Goal: Task Accomplishment & Management: Manage account settings

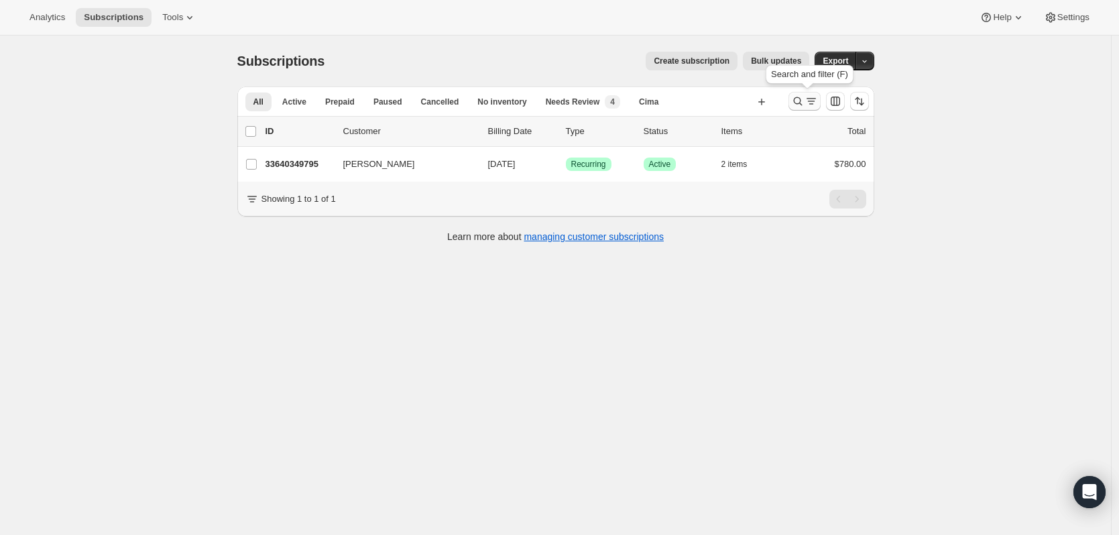
click at [800, 99] on icon "Search and filter results" at bounding box center [797, 101] width 13 height 13
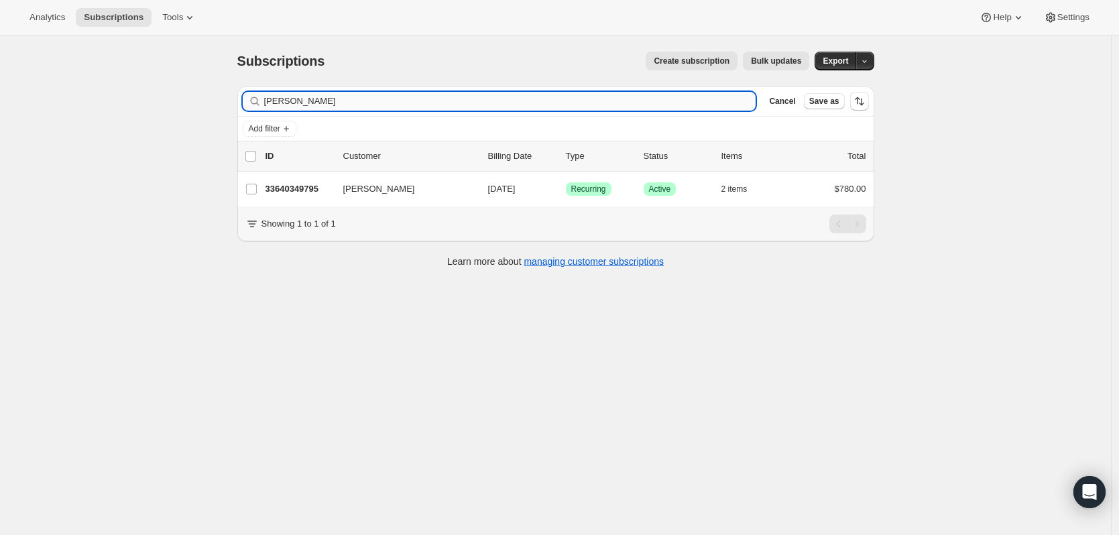
click at [667, 99] on input "havlik" at bounding box center [510, 101] width 492 height 19
click at [665, 99] on input "havlik" at bounding box center [510, 101] width 492 height 19
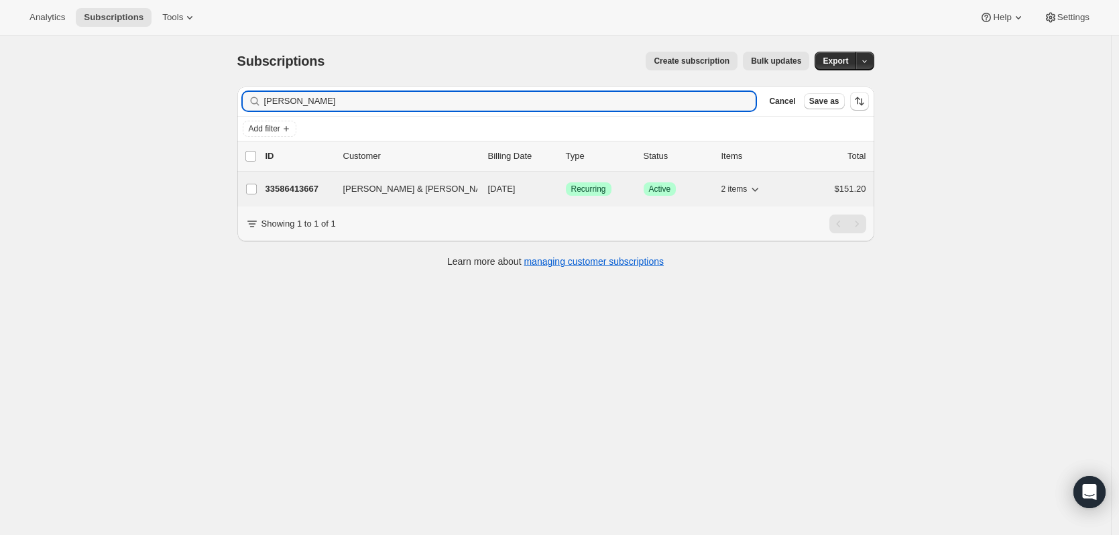
type input "john ford"
click at [382, 189] on span "John & Cindy Ford" at bounding box center [420, 188] width 154 height 13
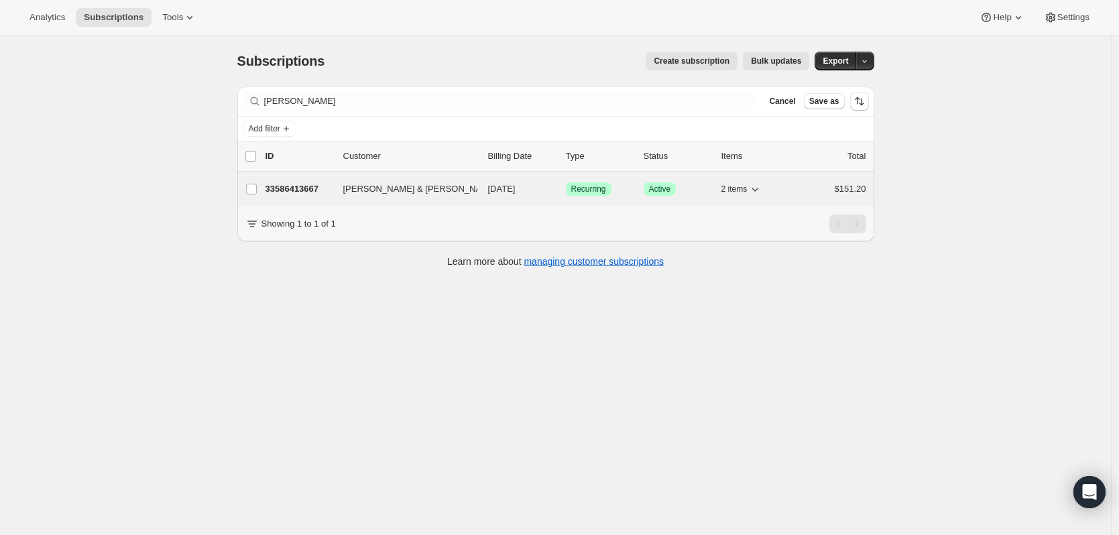
click at [313, 184] on p "33586413667" at bounding box center [299, 188] width 67 height 13
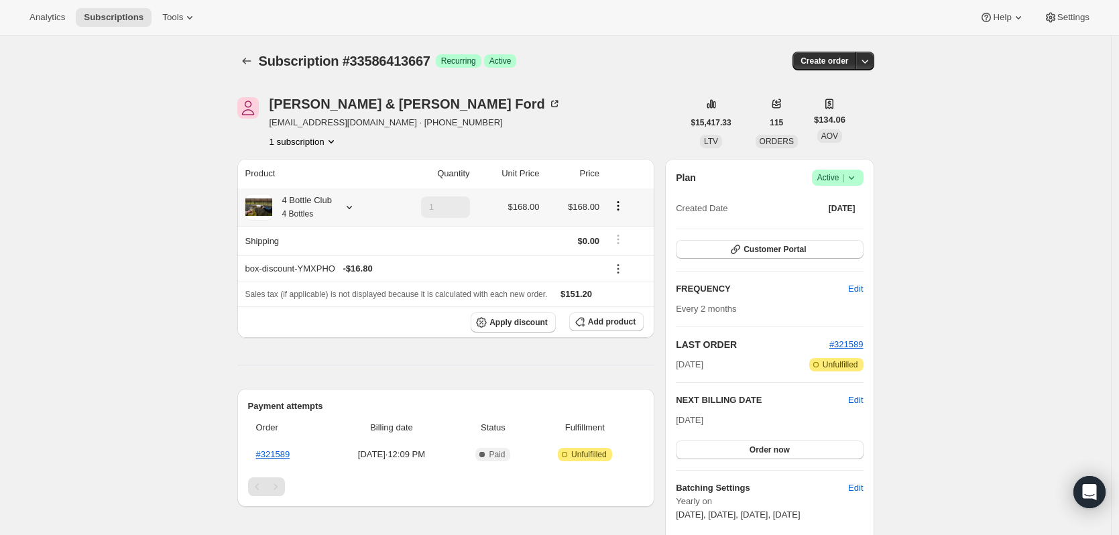
click at [356, 208] on icon at bounding box center [349, 207] width 13 height 13
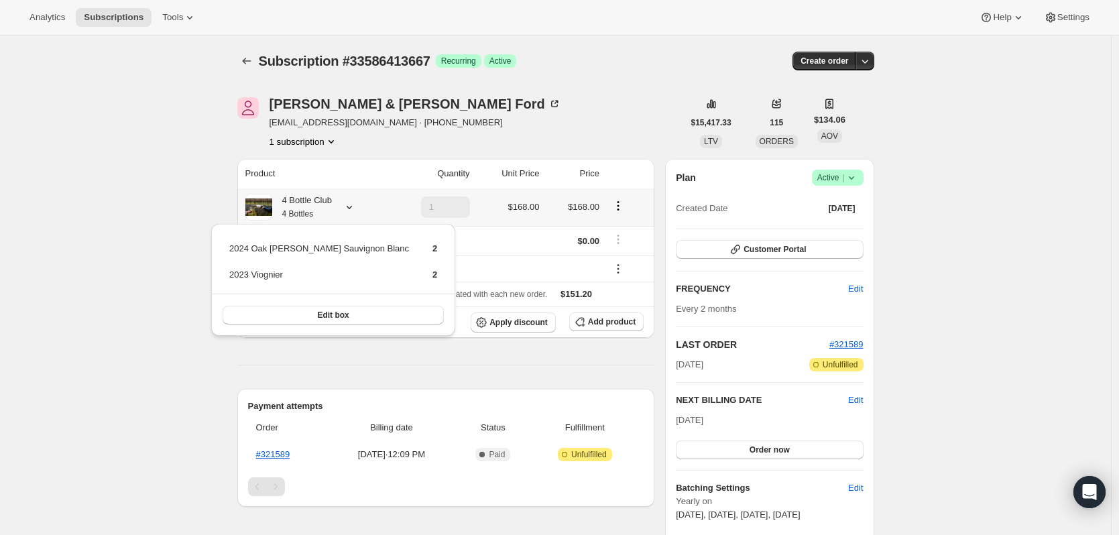
click at [356, 208] on icon at bounding box center [349, 207] width 13 height 13
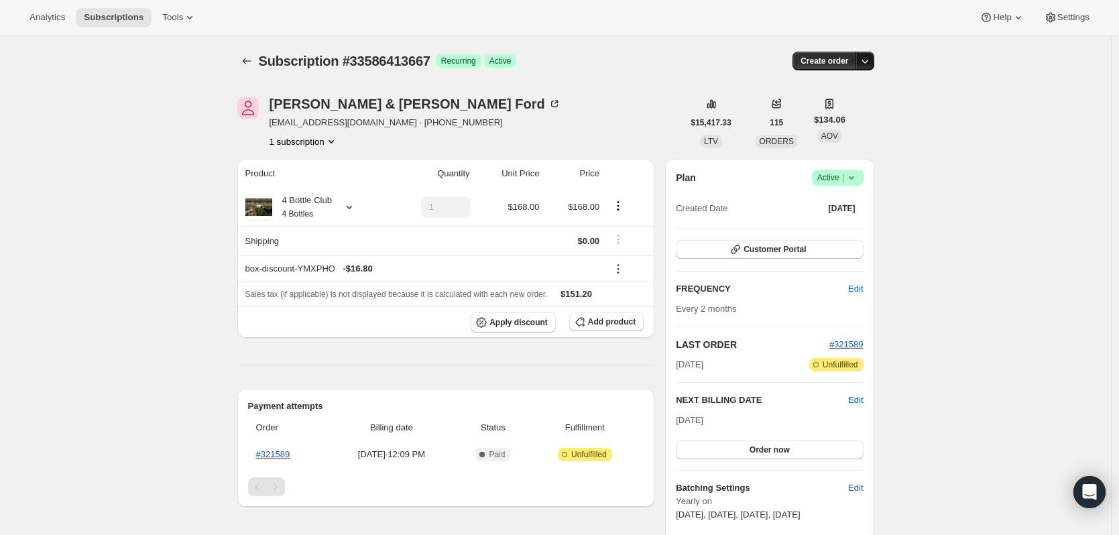
click at [871, 60] on icon "button" at bounding box center [865, 60] width 13 height 13
click at [844, 110] on span "Create custom one-time order" at bounding box center [812, 112] width 116 height 10
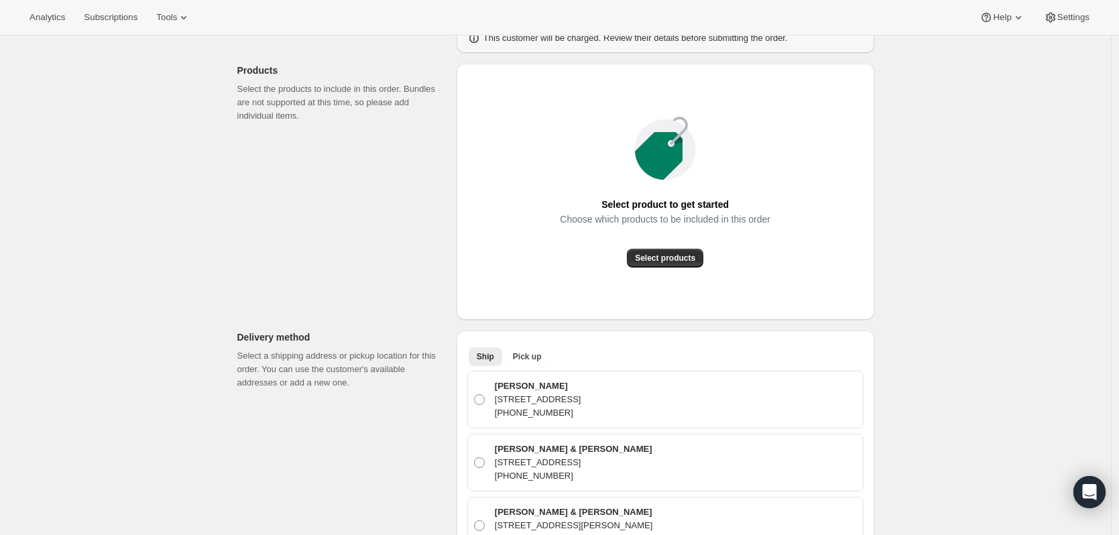
scroll to position [402, 0]
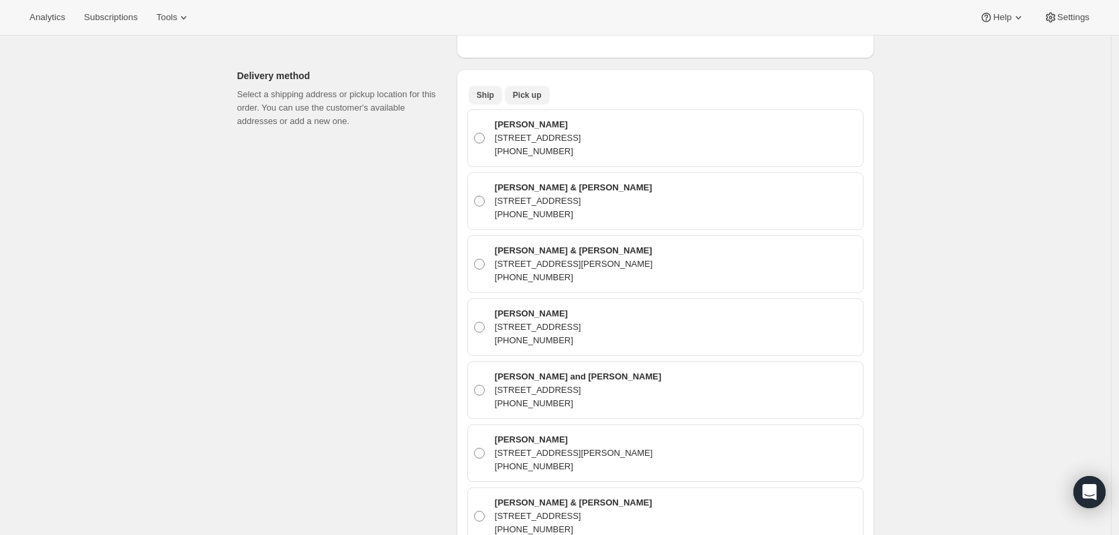
click at [530, 95] on span "Pick up" at bounding box center [527, 95] width 29 height 11
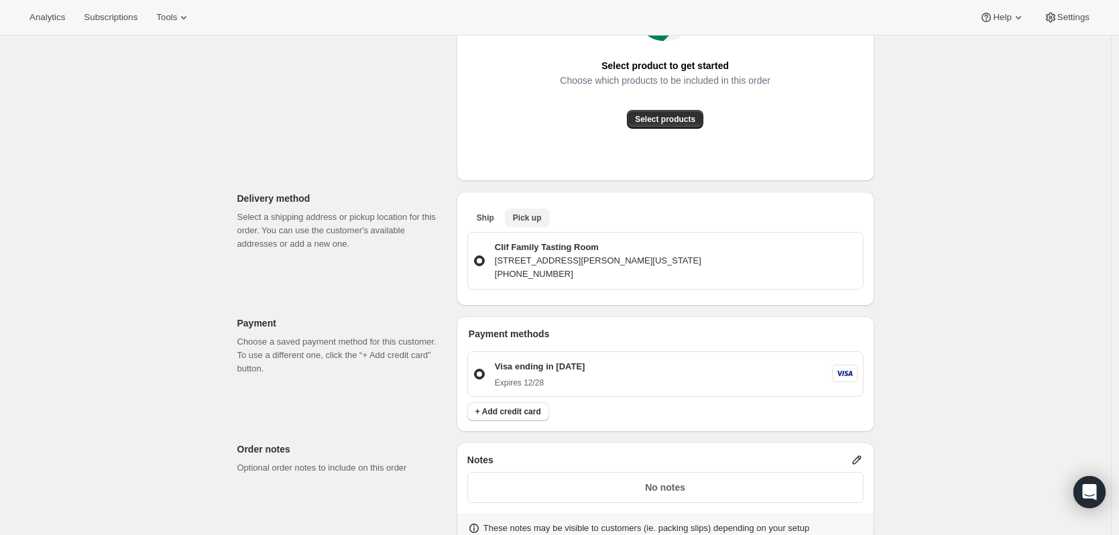
scroll to position [0, 0]
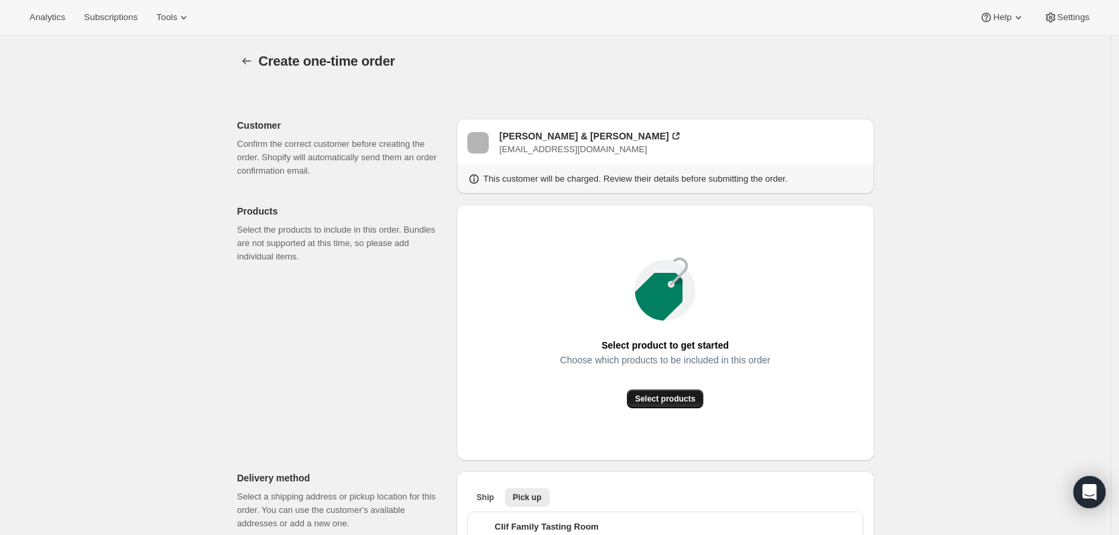
click at [665, 402] on span "Select products" at bounding box center [665, 399] width 60 height 11
click at [247, 58] on icon "button" at bounding box center [246, 60] width 13 height 13
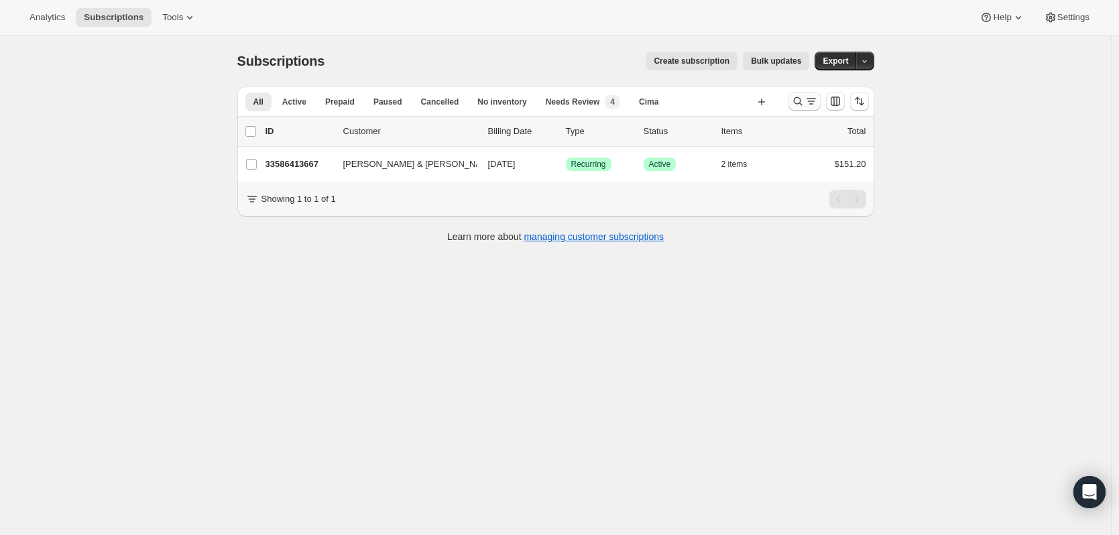
click at [805, 103] on icon "Search and filter results" at bounding box center [797, 101] width 13 height 13
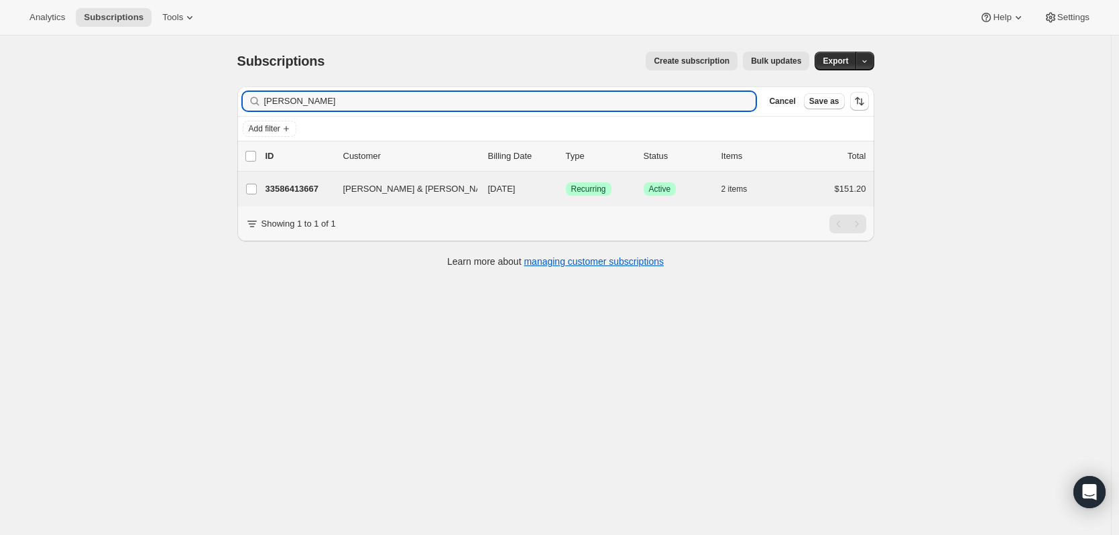
click at [341, 201] on div "John & Cindy Ford 33586413667 John & Cindy Ford 11/05/2025 Success Recurring Su…" at bounding box center [555, 189] width 637 height 35
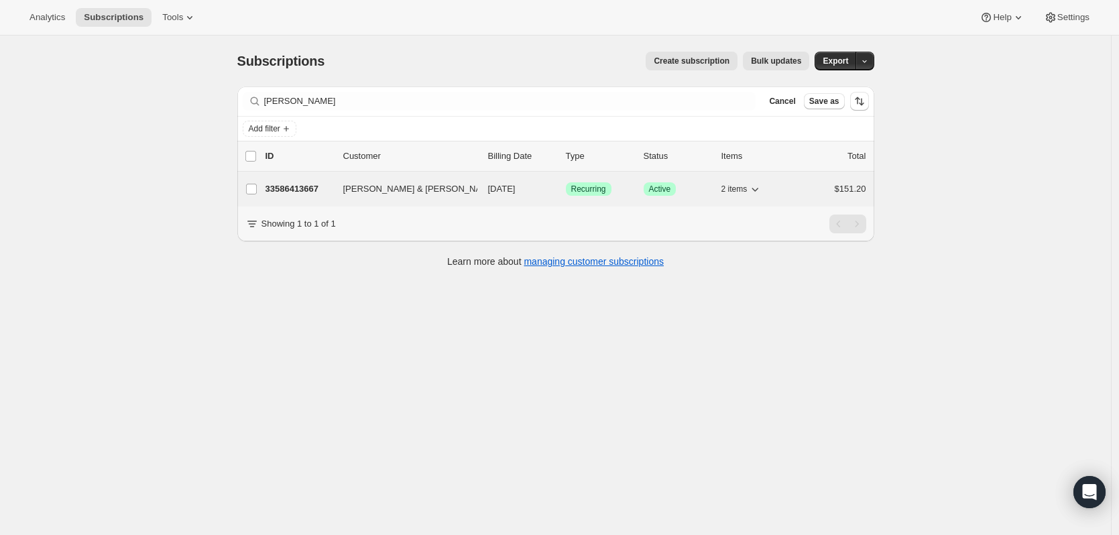
click at [319, 192] on p "33586413667" at bounding box center [299, 188] width 67 height 13
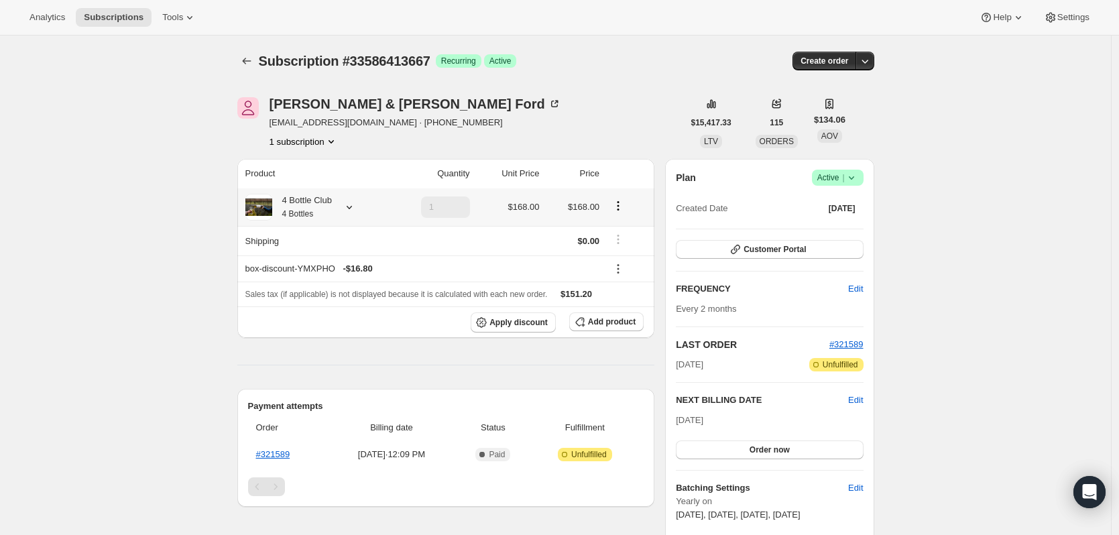
click at [347, 205] on icon at bounding box center [349, 207] width 13 height 13
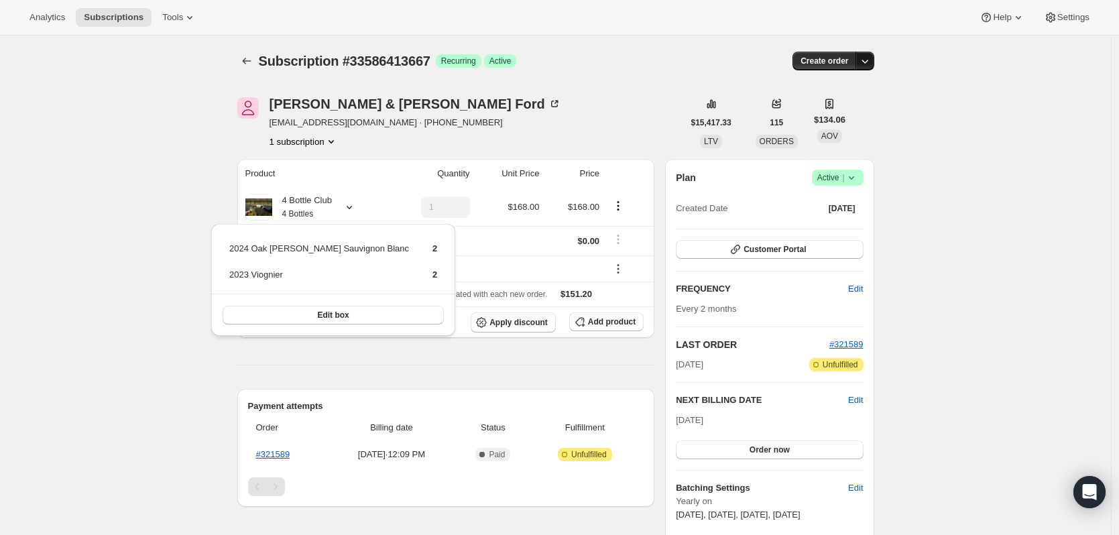
click at [868, 62] on icon "button" at bounding box center [865, 60] width 13 height 13
click at [848, 109] on span "Create custom one-time order" at bounding box center [812, 112] width 116 height 10
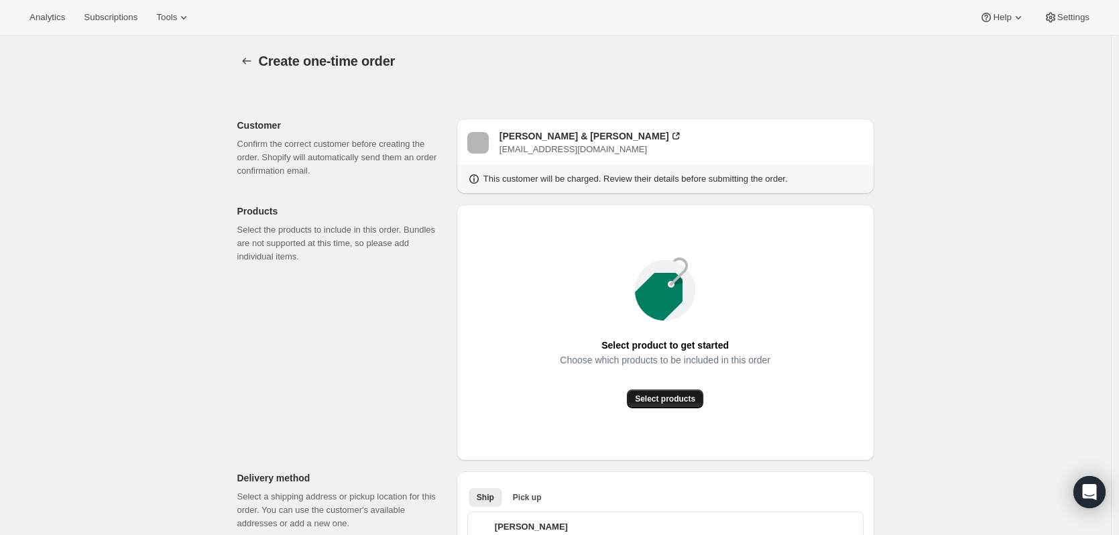
click at [666, 398] on span "Select products" at bounding box center [665, 399] width 60 height 11
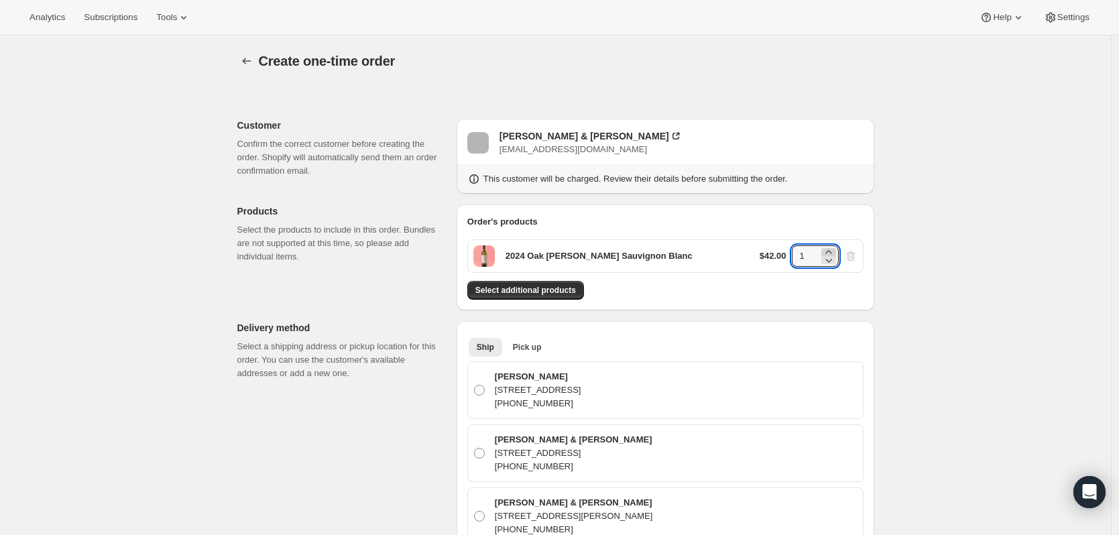
click at [832, 252] on icon at bounding box center [828, 251] width 13 height 13
type input "2"
click at [561, 294] on span "Select additional products" at bounding box center [526, 290] width 101 height 11
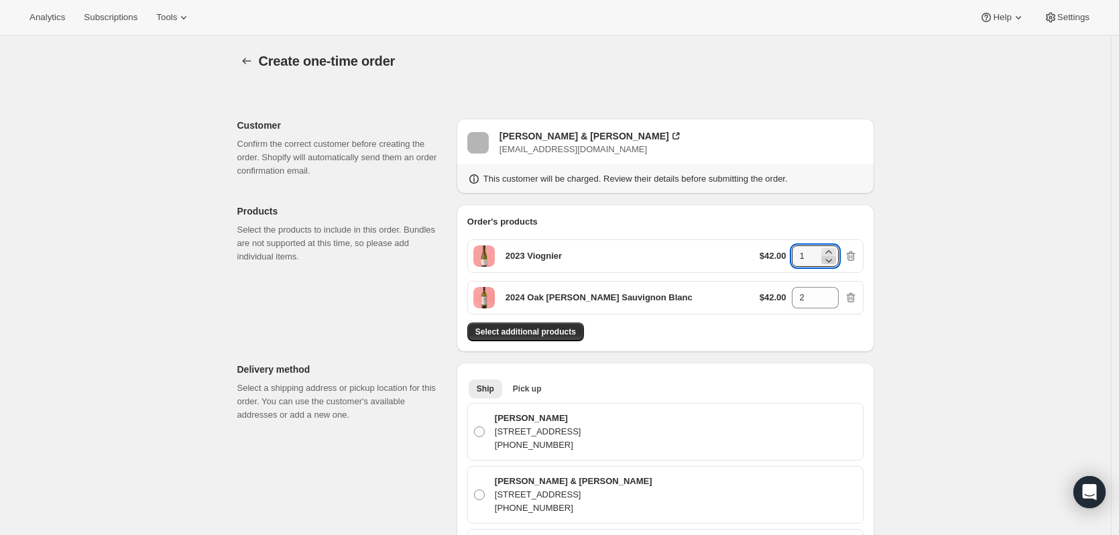
click at [828, 254] on div at bounding box center [829, 256] width 15 height 16
click at [825, 248] on div at bounding box center [829, 256] width 15 height 16
click at [831, 250] on icon at bounding box center [828, 251] width 13 height 13
type input "2"
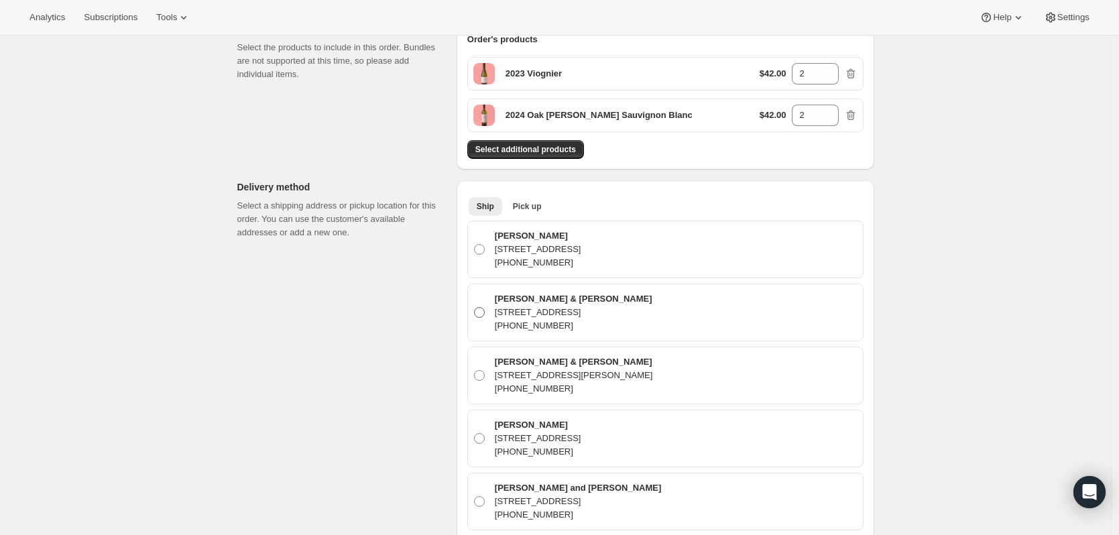
scroll to position [201, 0]
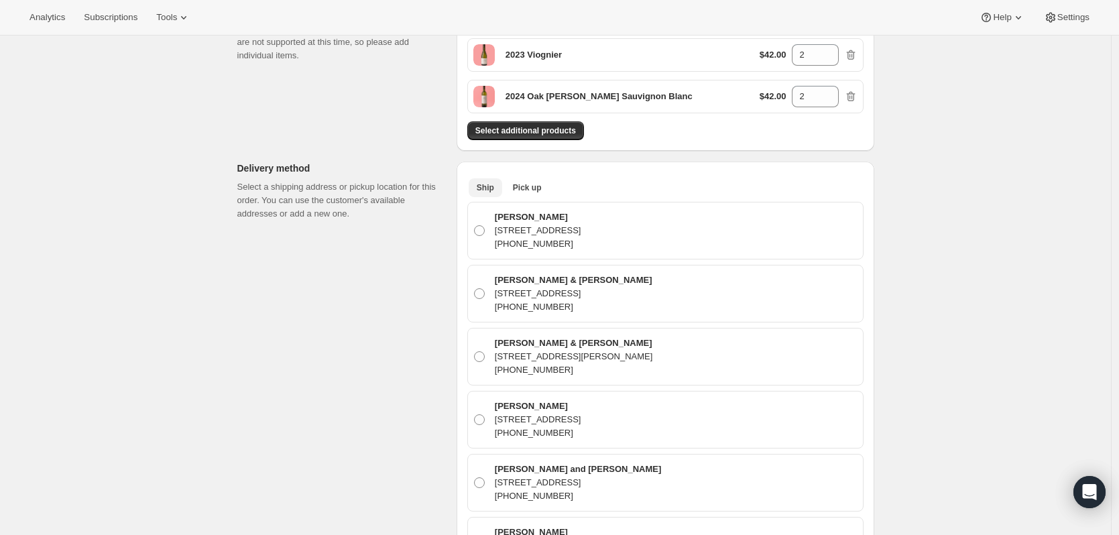
drag, startPoint x: 537, startPoint y: 188, endPoint x: 593, endPoint y: 192, distance: 56.5
click at [537, 188] on span "Pick up" at bounding box center [527, 187] width 29 height 11
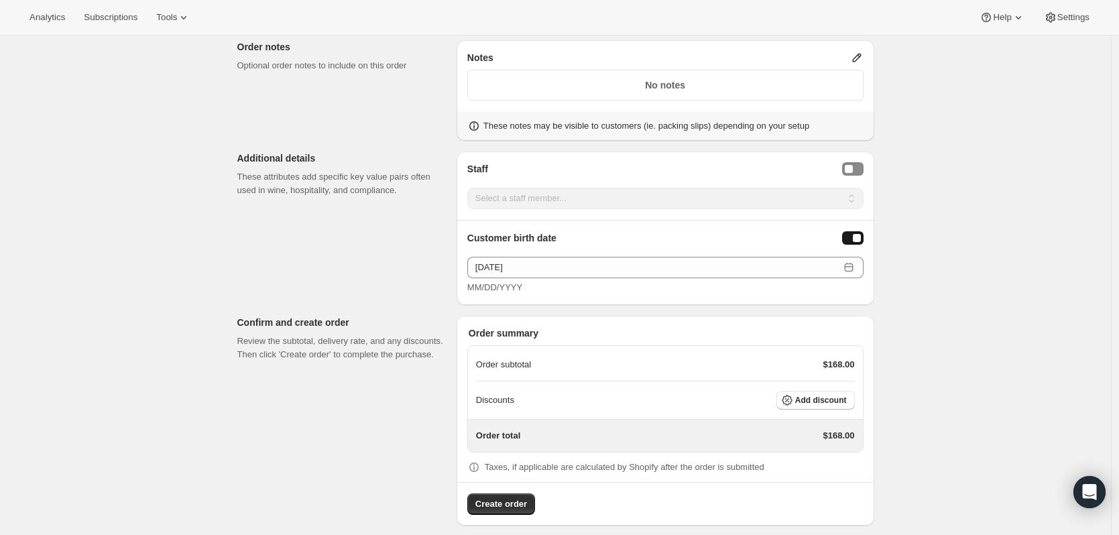
scroll to position [584, 0]
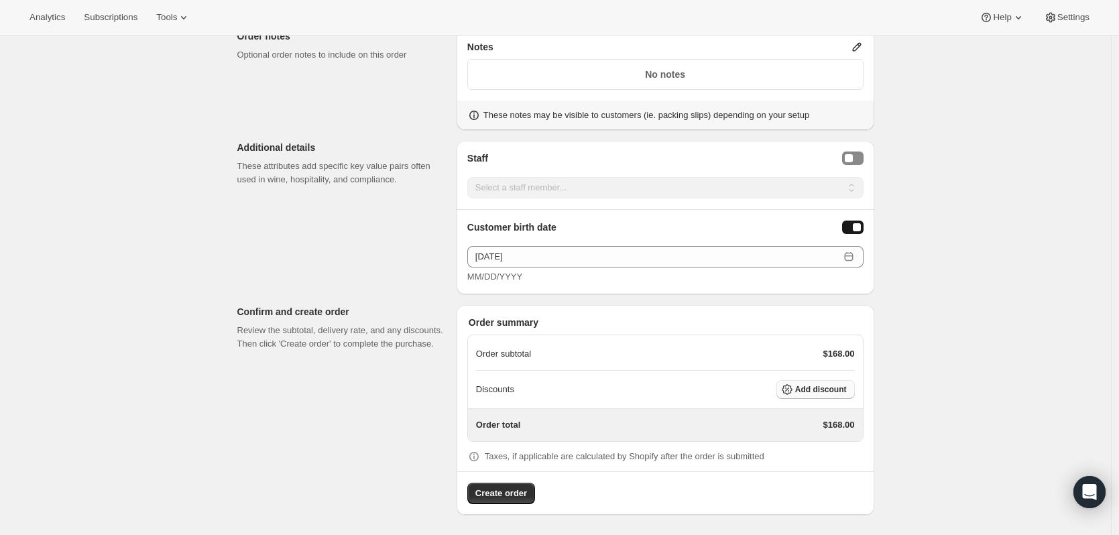
click at [837, 394] on button "Add discount" at bounding box center [816, 389] width 78 height 19
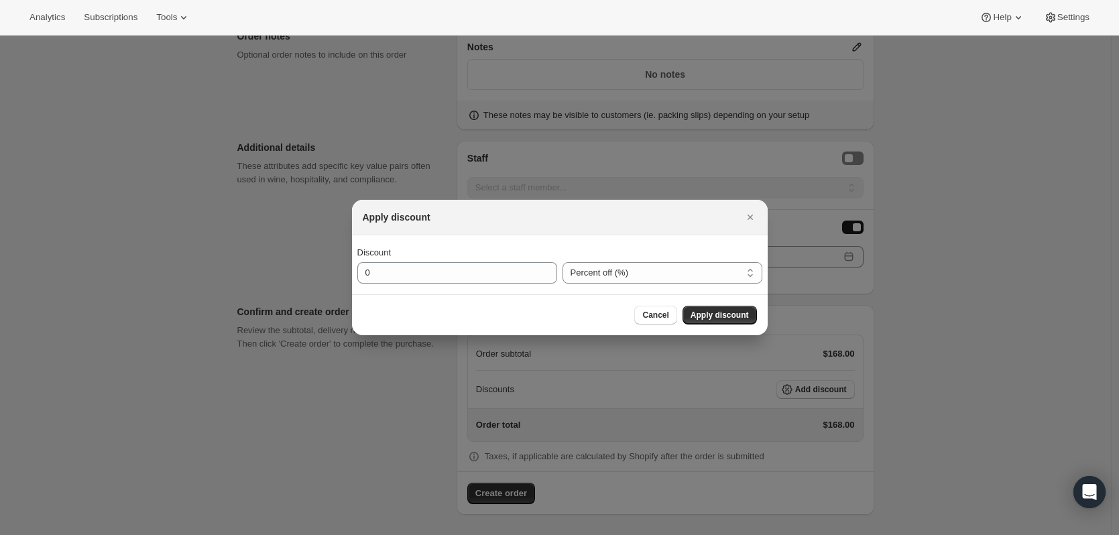
click at [637, 260] on div "Percent off (%) Amount off ($) Percent off (%)" at bounding box center [663, 265] width 200 height 38
click at [643, 270] on select "Percent off (%) Amount off ($)" at bounding box center [663, 272] width 200 height 21
click at [761, 217] on div "Apply discount" at bounding box center [560, 218] width 416 height 36
click at [752, 217] on icon "Close" at bounding box center [750, 217] width 13 height 13
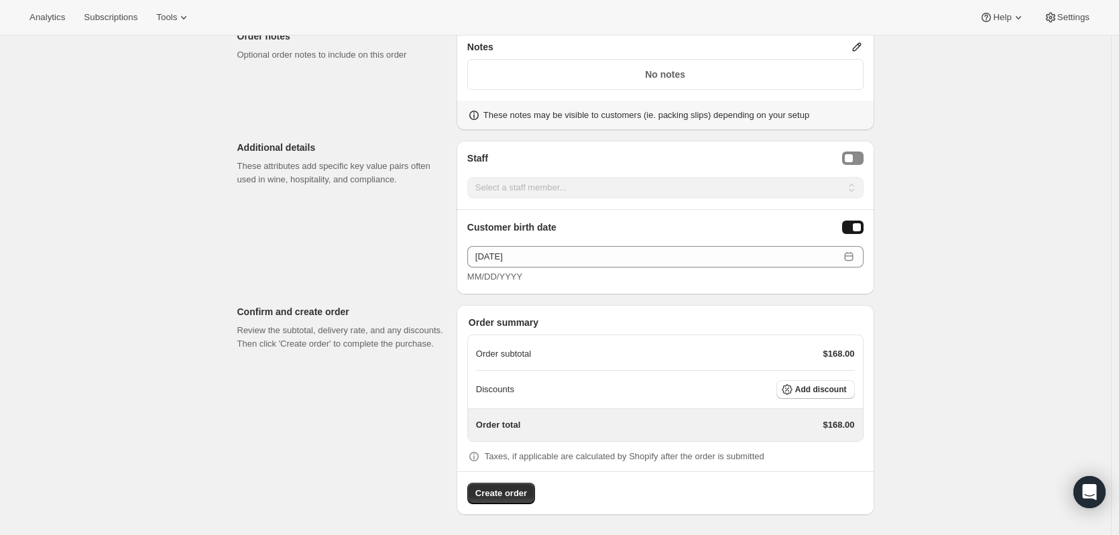
click at [478, 452] on icon at bounding box center [473, 456] width 13 height 13
click at [810, 386] on span "Add discount" at bounding box center [821, 389] width 52 height 11
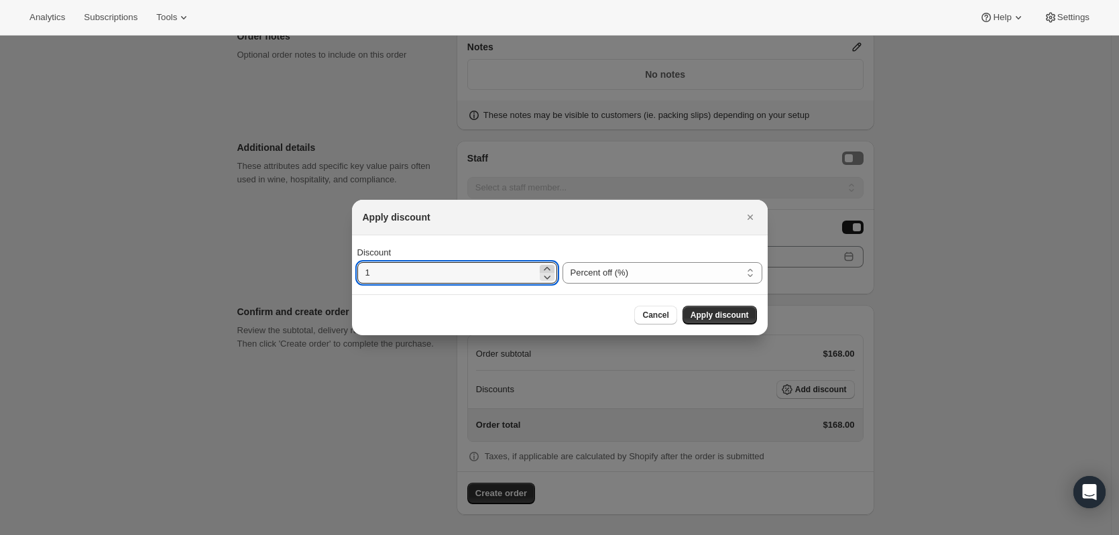
click at [547, 267] on icon ":r59:" at bounding box center [547, 268] width 13 height 13
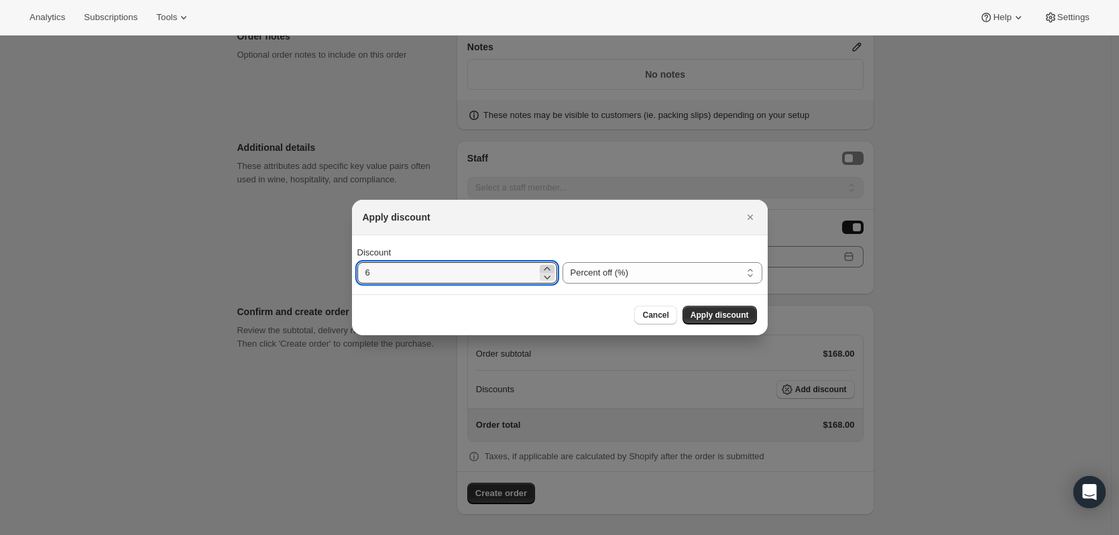
click at [547, 267] on icon ":r59:" at bounding box center [547, 268] width 13 height 13
click at [548, 267] on icon ":r59:" at bounding box center [547, 268] width 13 height 13
type input "10"
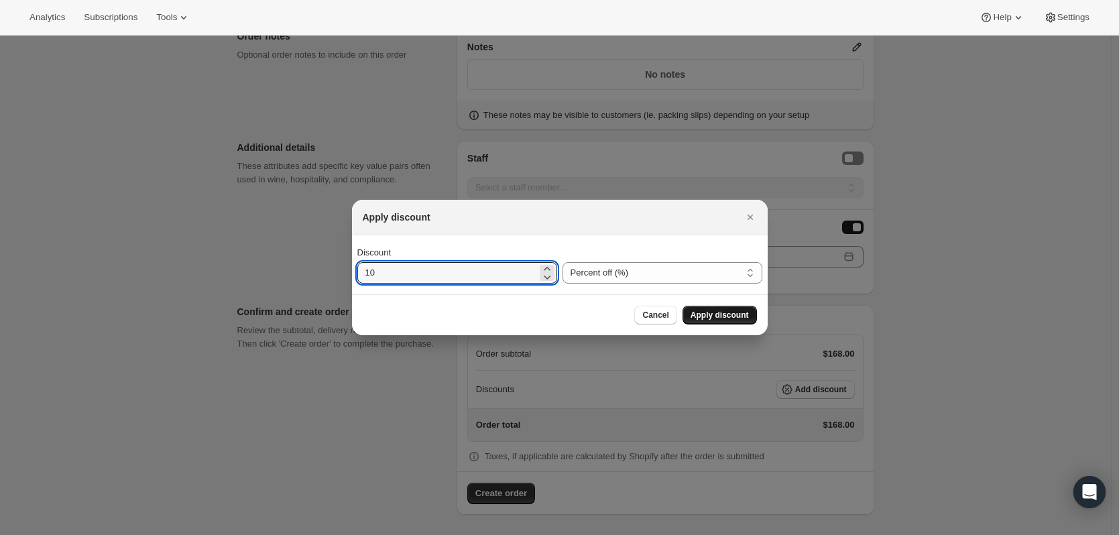
click at [740, 314] on span "Apply discount" at bounding box center [720, 315] width 58 height 11
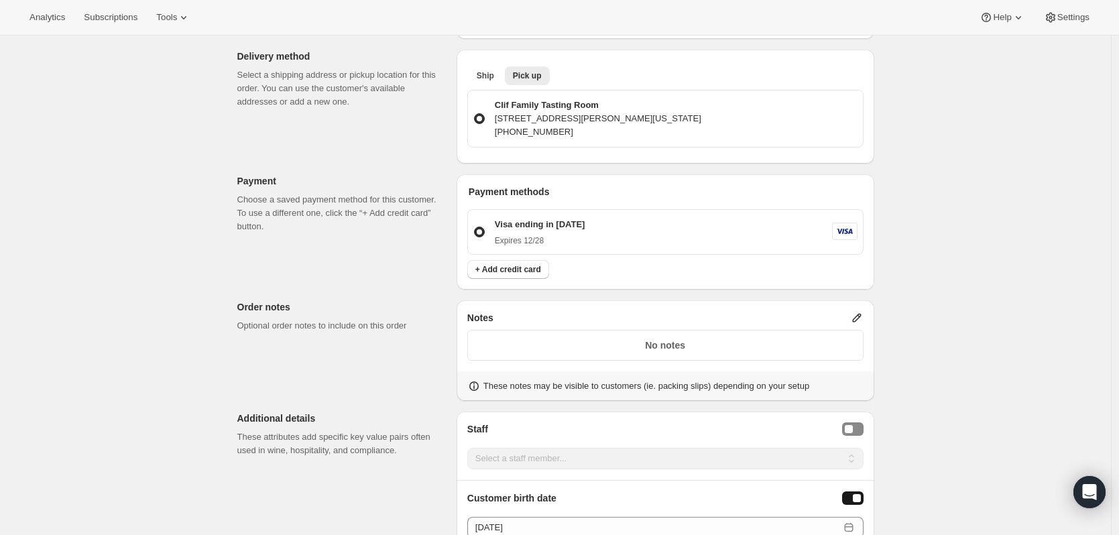
scroll to position [311, 0]
click at [623, 346] on p "No notes" at bounding box center [665, 347] width 379 height 13
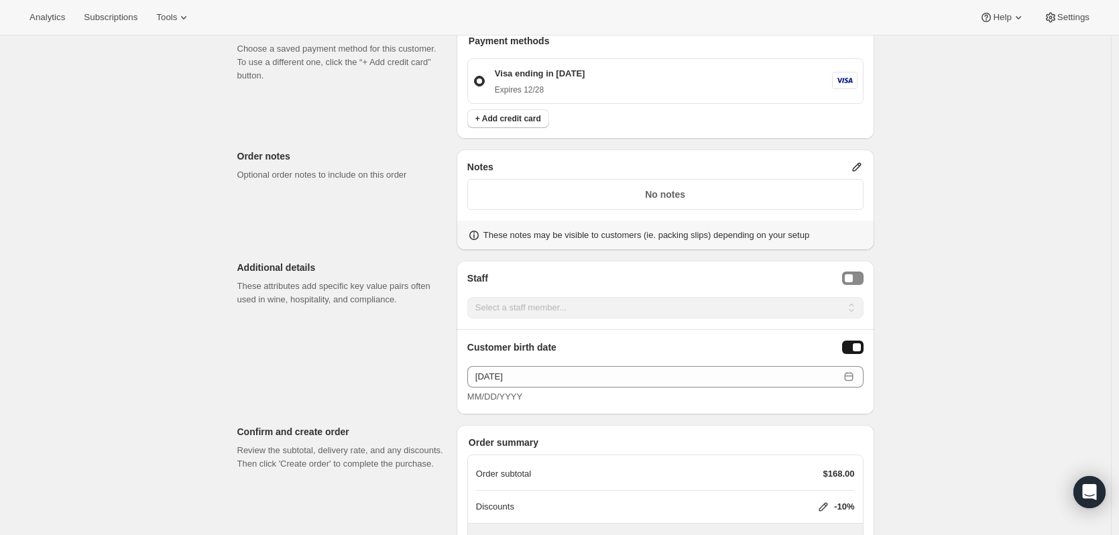
scroll to position [579, 0]
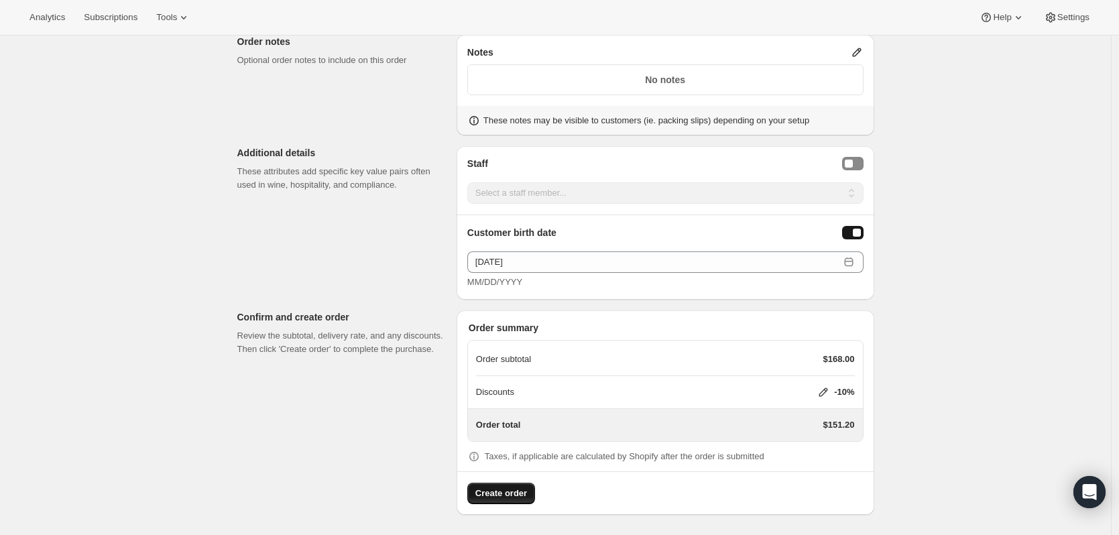
click at [510, 485] on button "Create order" at bounding box center [501, 493] width 68 height 21
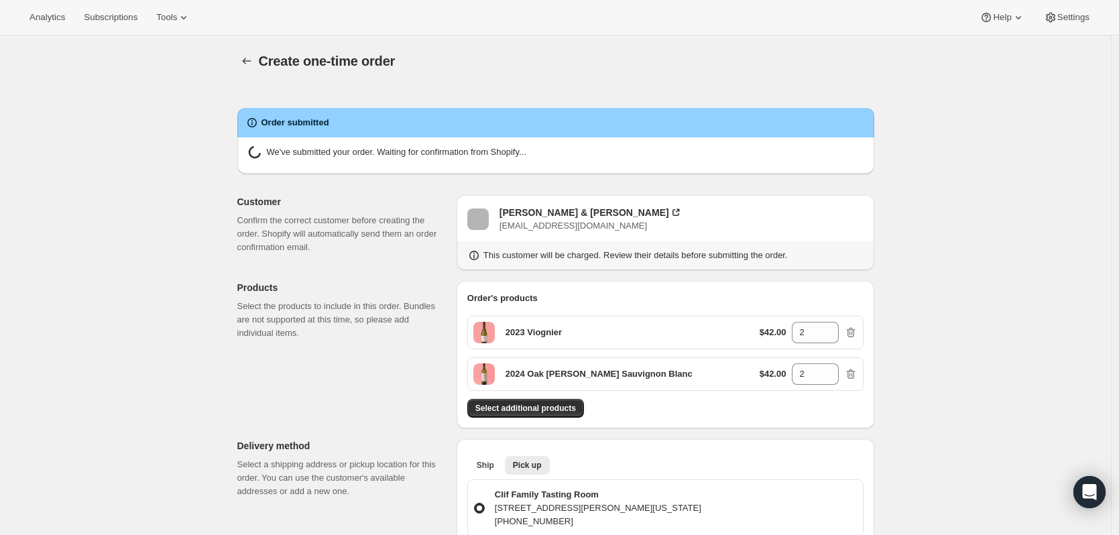
radio input "true"
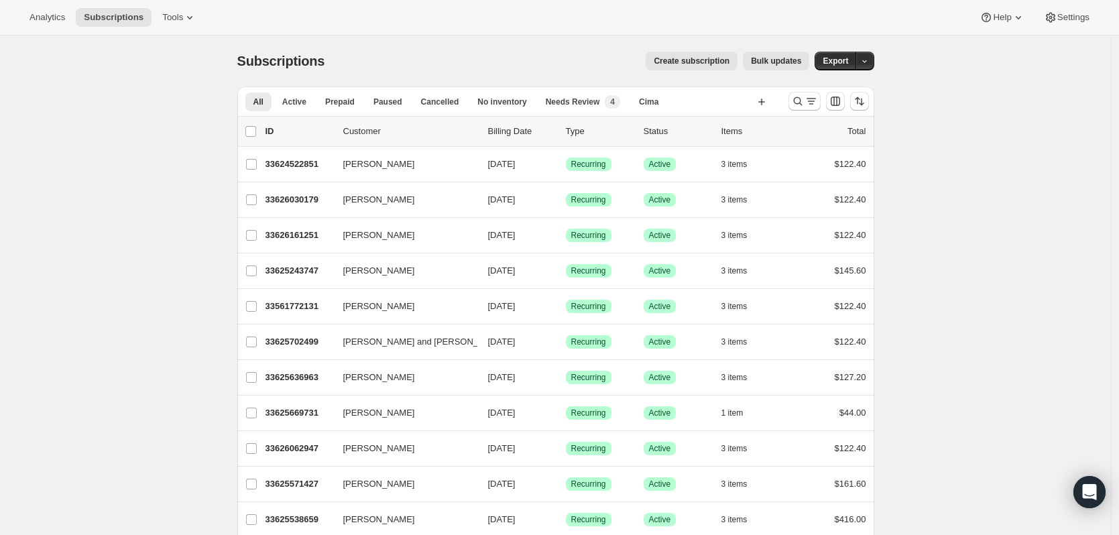
click at [795, 101] on icon "Search and filter results" at bounding box center [797, 101] width 13 height 13
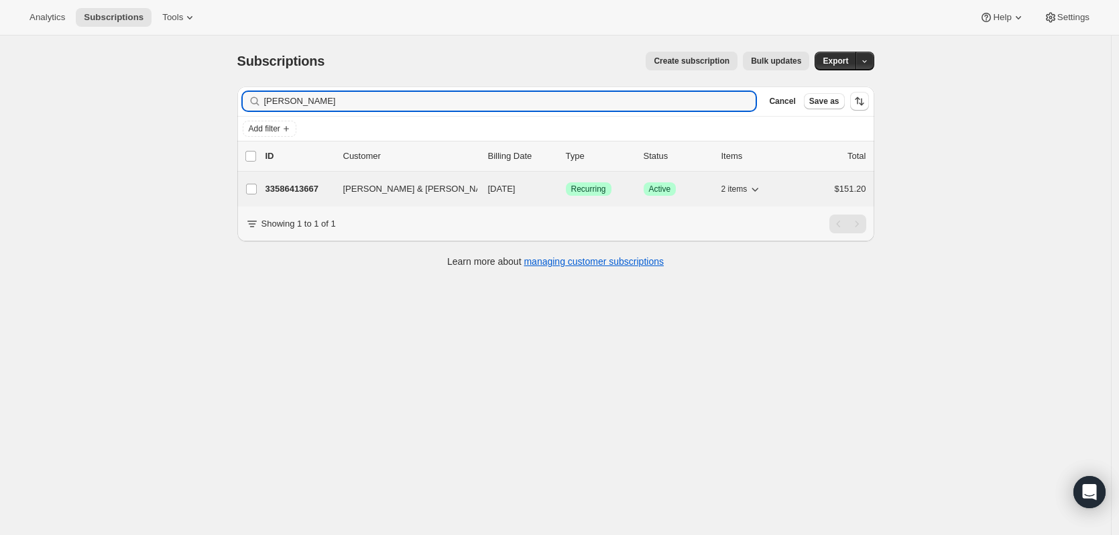
type input "[PERSON_NAME]"
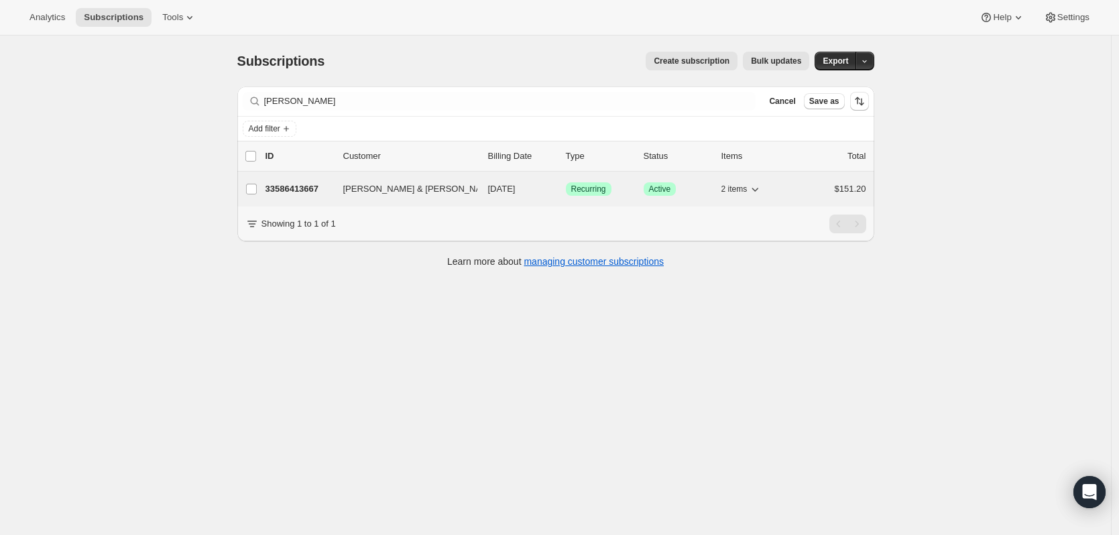
click at [304, 188] on p "33586413667" at bounding box center [299, 188] width 67 height 13
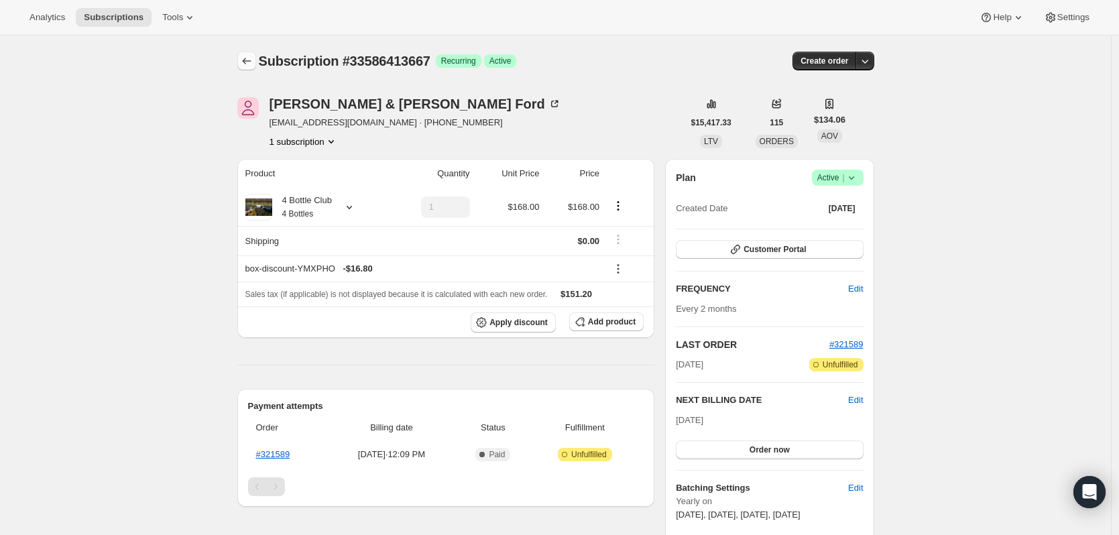
click at [252, 58] on icon "Subscriptions" at bounding box center [246, 60] width 13 height 13
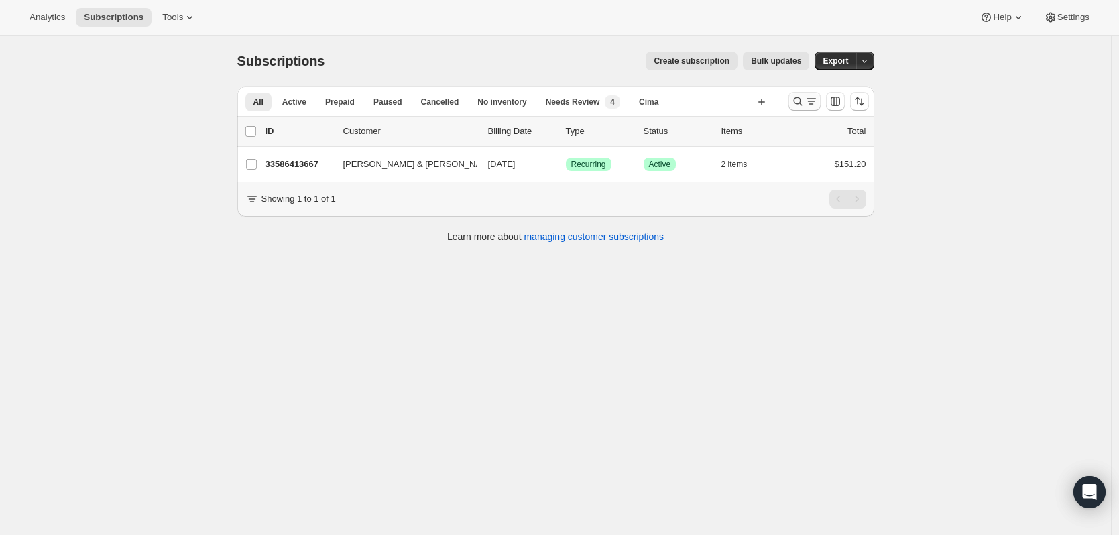
click at [802, 100] on icon "Search and filter results" at bounding box center [797, 101] width 9 height 9
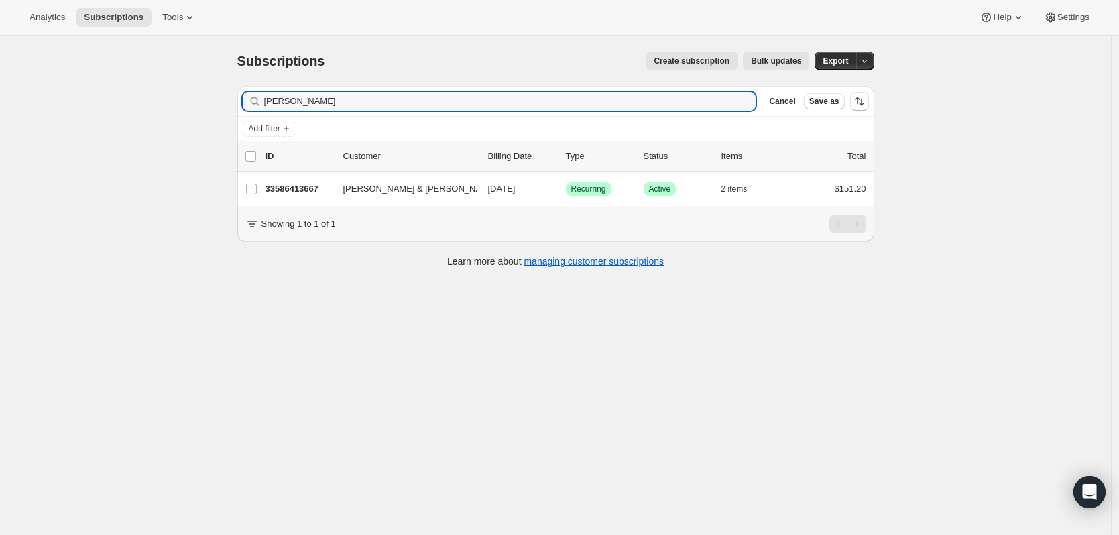
drag, startPoint x: 454, startPoint y: 96, endPoint x: 232, endPoint y: 104, distance: 222.2
click at [232, 104] on div "Filter subscribers john ford Clear Cancel Save as Add filter 0 selected Update …" at bounding box center [551, 179] width 648 height 206
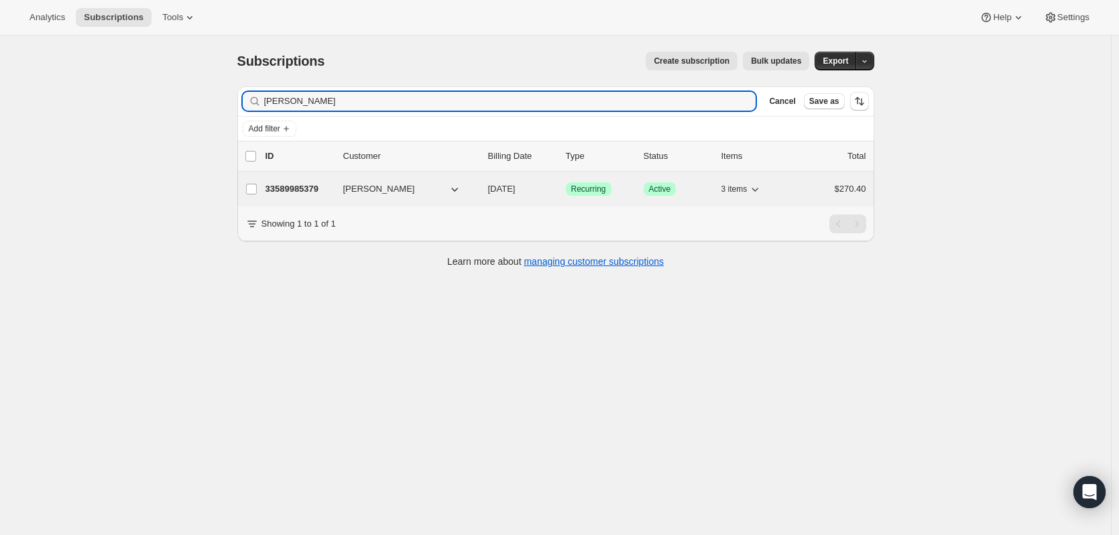
type input "cottrell"
click at [311, 182] on div "33589985379 Susan Cottrell 11/05/2025 Success Recurring Success Active 3 items …" at bounding box center [566, 189] width 601 height 19
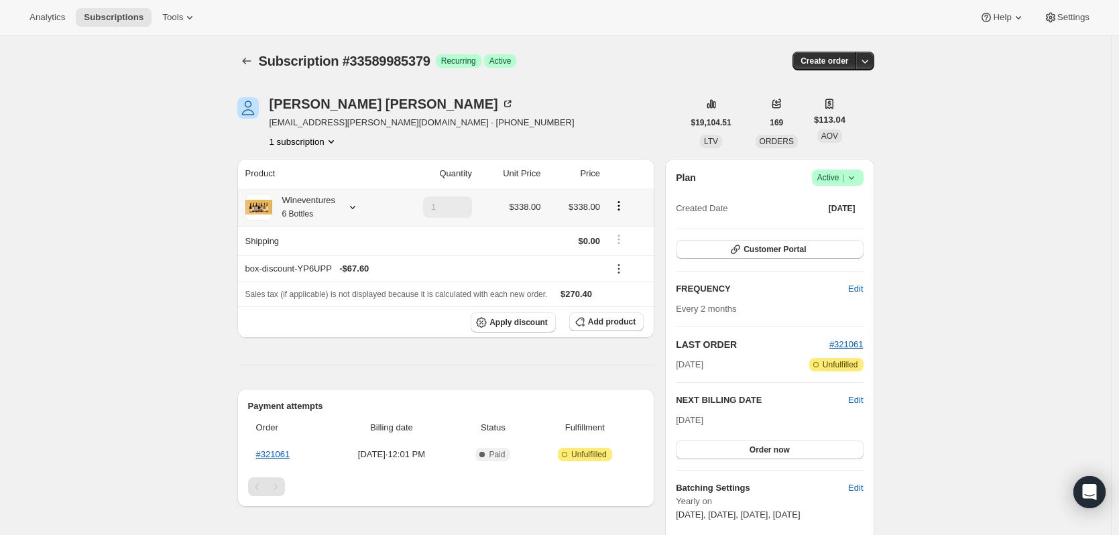
click at [359, 211] on icon at bounding box center [352, 207] width 13 height 13
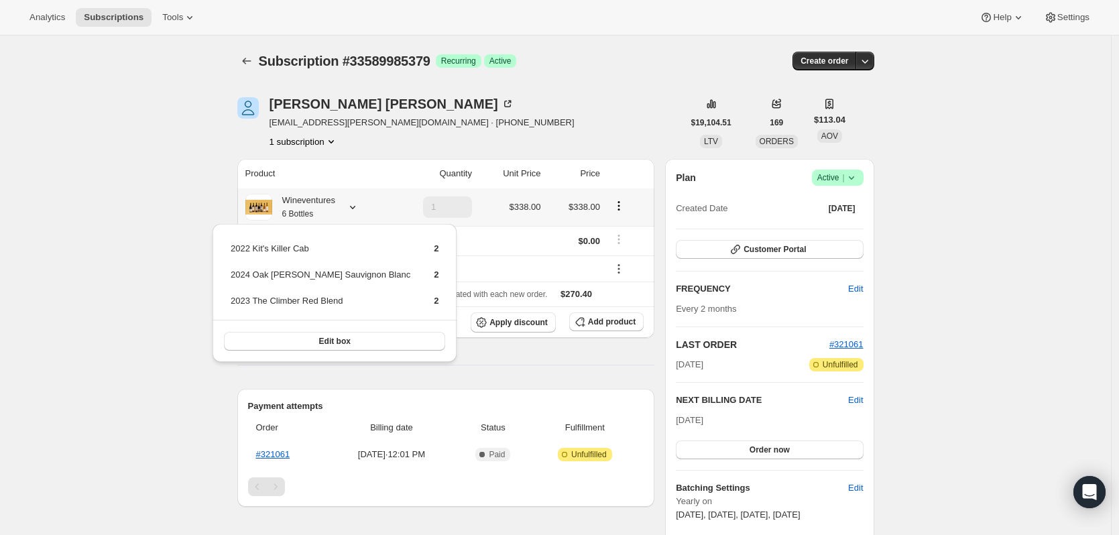
click at [357, 211] on icon at bounding box center [352, 207] width 13 height 13
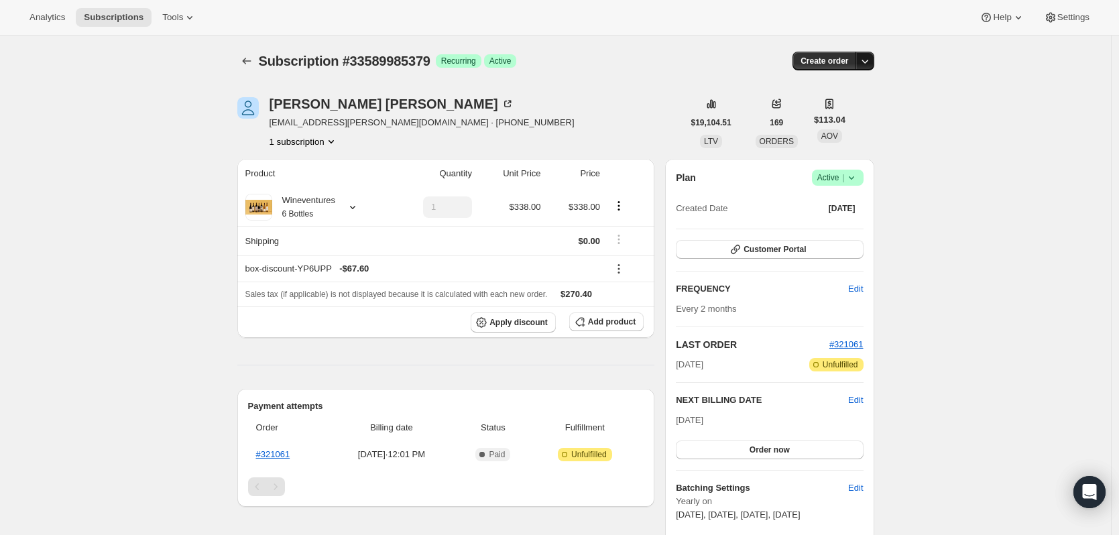
click at [866, 62] on icon "button" at bounding box center [865, 60] width 13 height 13
click at [825, 108] on span "Create custom one-time order" at bounding box center [812, 112] width 116 height 10
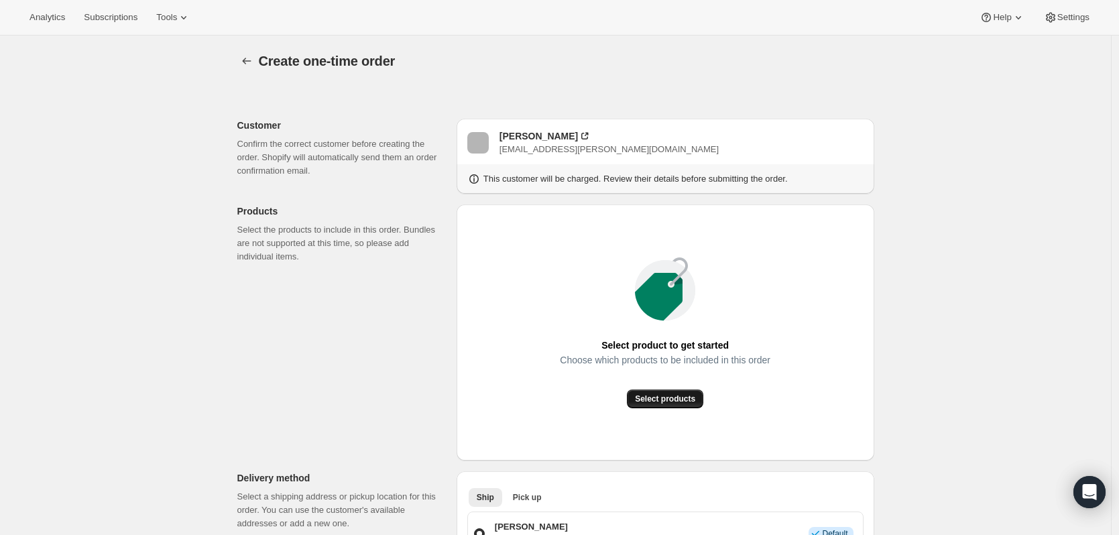
click at [666, 392] on button "Select products" at bounding box center [665, 399] width 76 height 19
click at [659, 399] on span "Select products" at bounding box center [665, 399] width 60 height 11
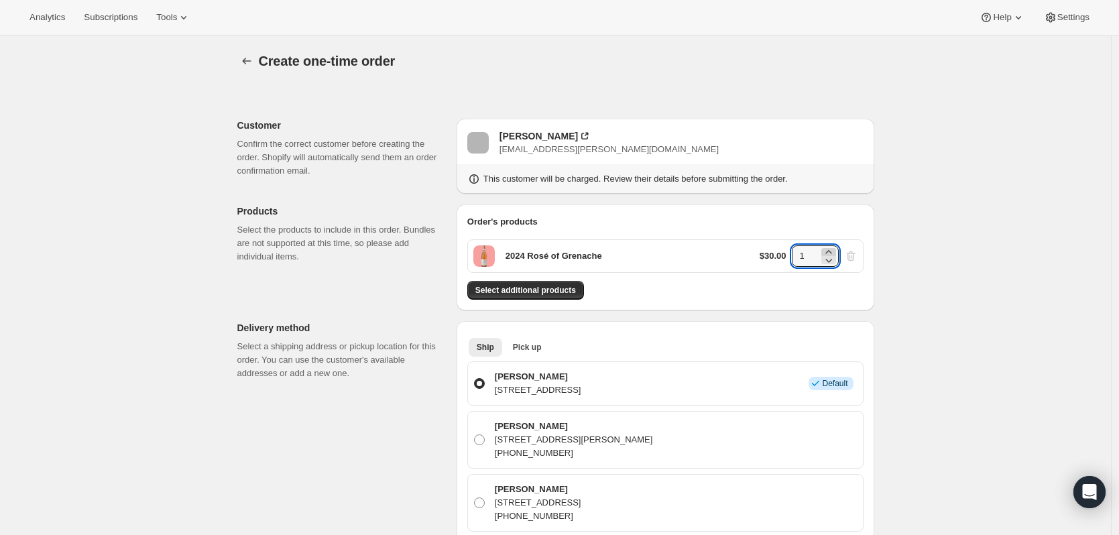
click at [830, 250] on icon at bounding box center [828, 251] width 13 height 13
type input "3"
click at [538, 290] on span "Select additional products" at bounding box center [526, 290] width 101 height 11
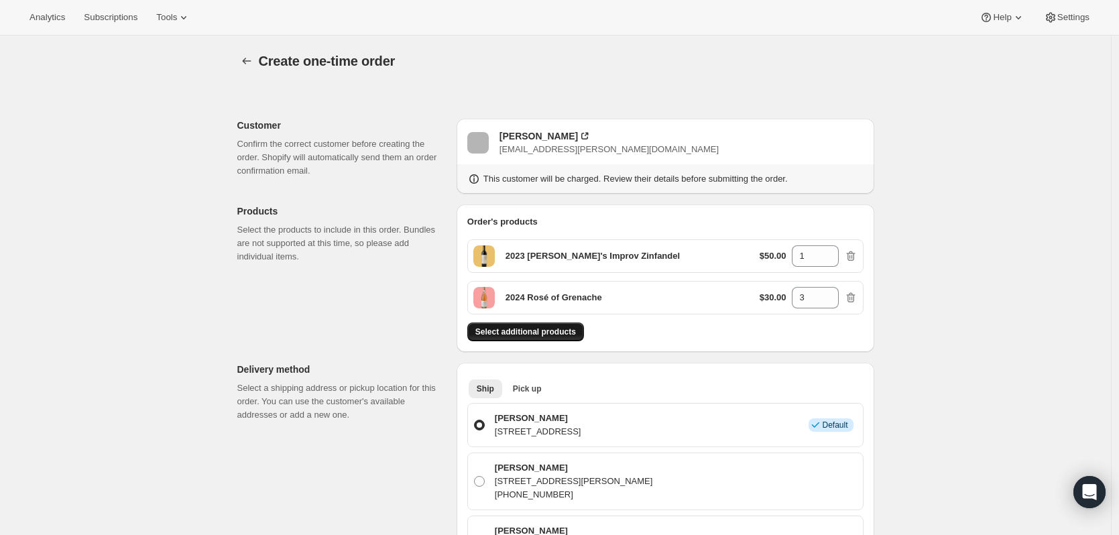
click at [559, 331] on span "Select additional products" at bounding box center [526, 332] width 101 height 11
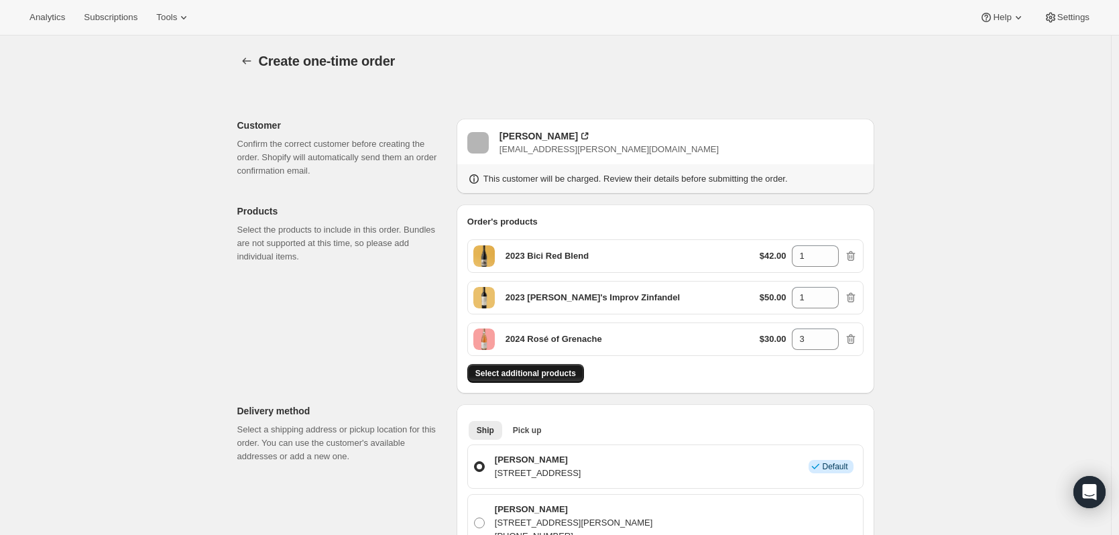
click at [573, 372] on span "Select additional products" at bounding box center [526, 373] width 101 height 11
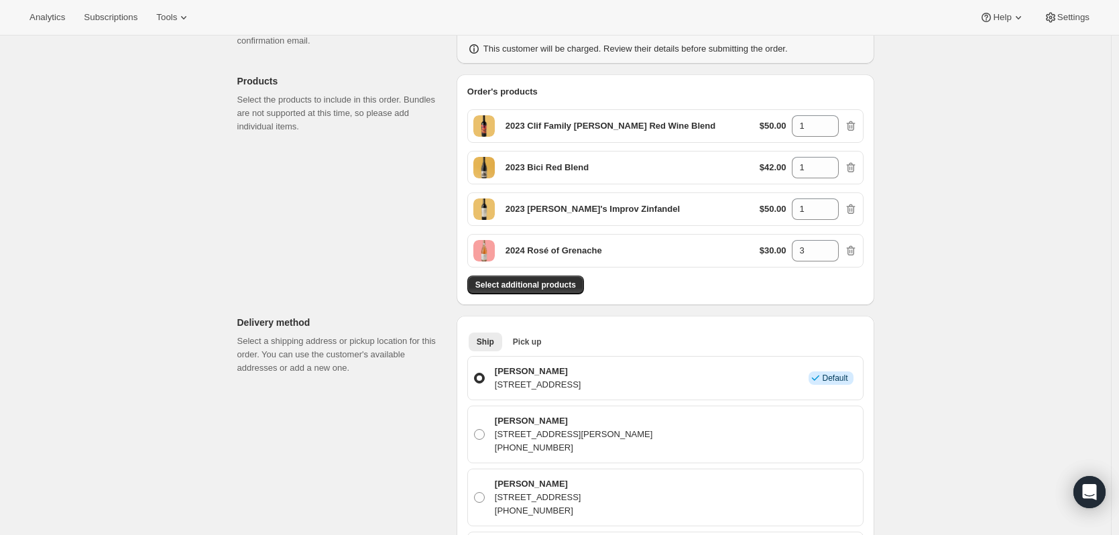
scroll to position [335, 0]
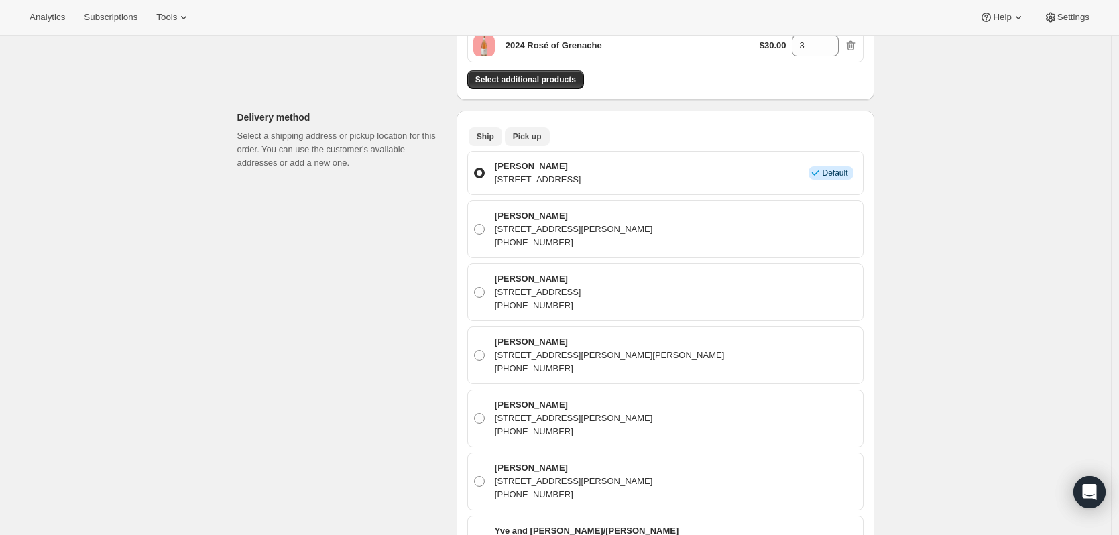
click at [537, 144] on button "Pick up" at bounding box center [527, 136] width 45 height 19
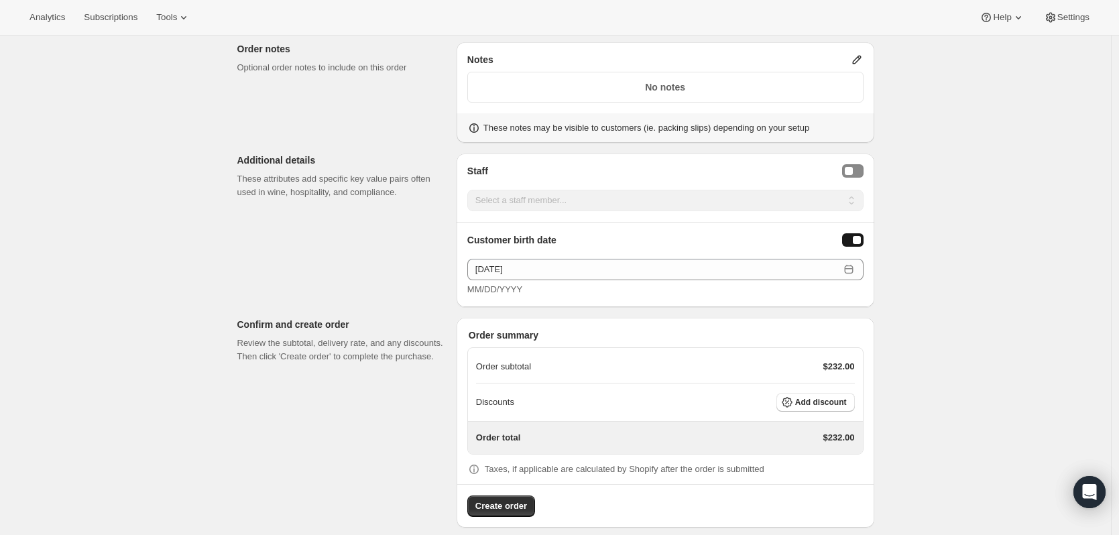
scroll to position [667, 0]
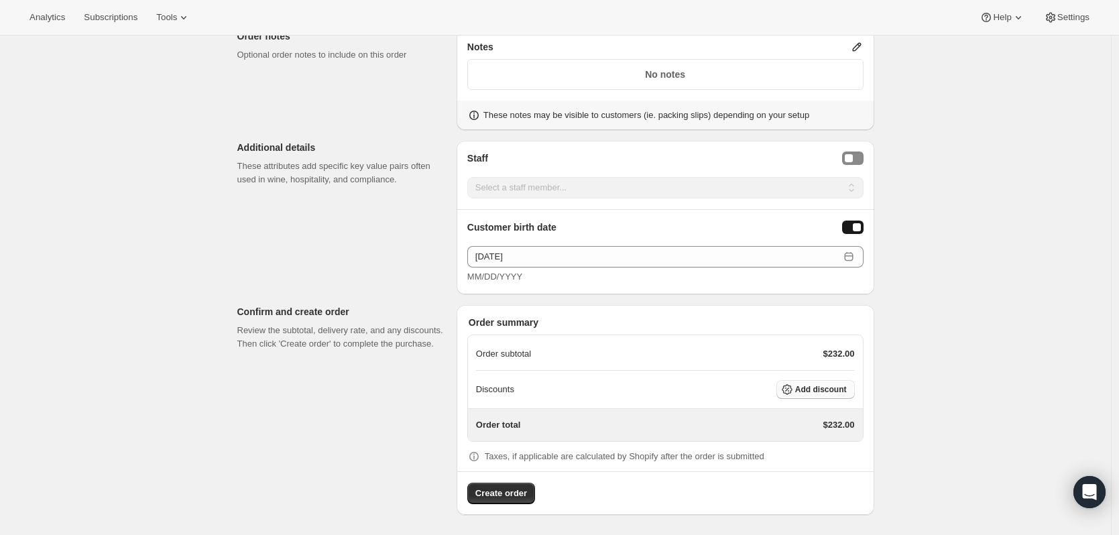
click at [841, 387] on span "Add discount" at bounding box center [821, 389] width 52 height 11
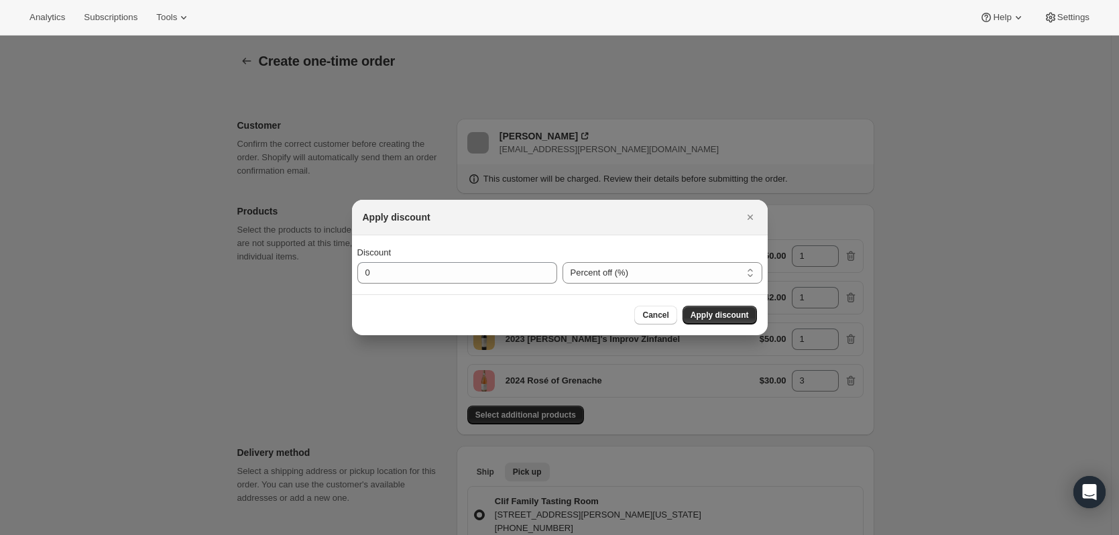
scroll to position [0, 0]
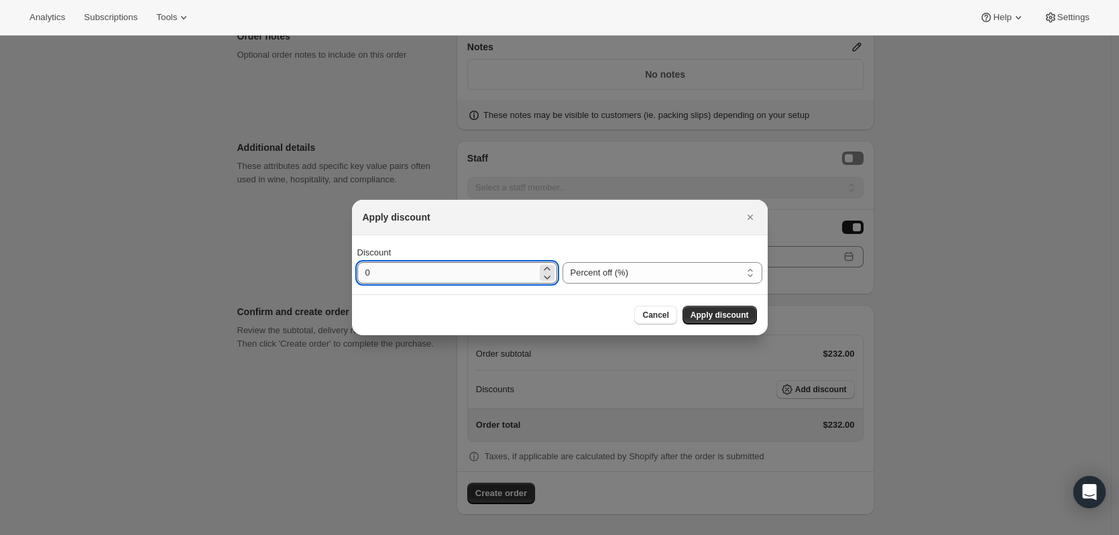
click at [508, 275] on input "0" at bounding box center [447, 272] width 180 height 21
type input "20"
click at [702, 316] on span "Apply discount" at bounding box center [720, 315] width 58 height 11
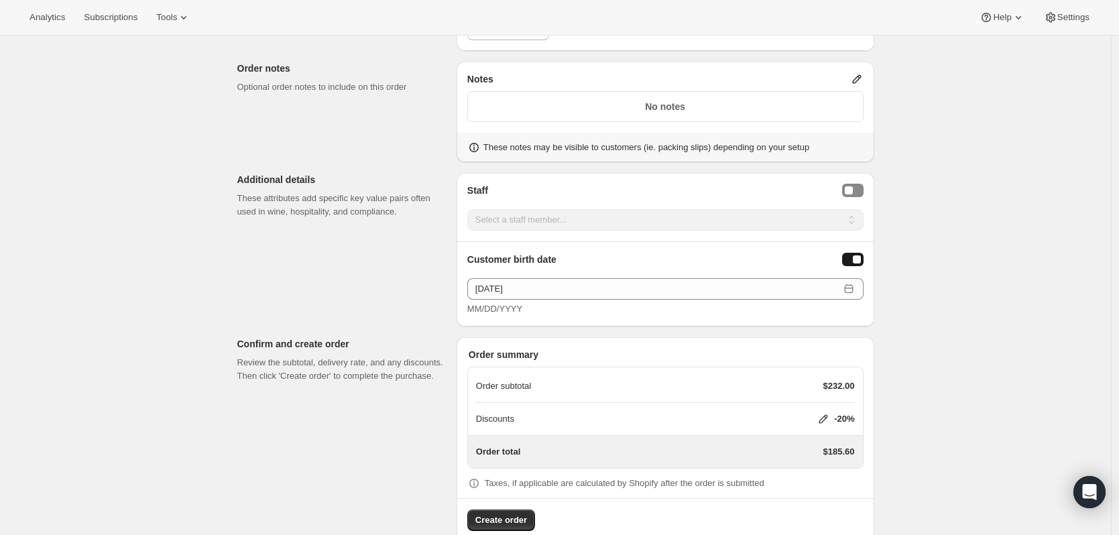
scroll to position [662, 0]
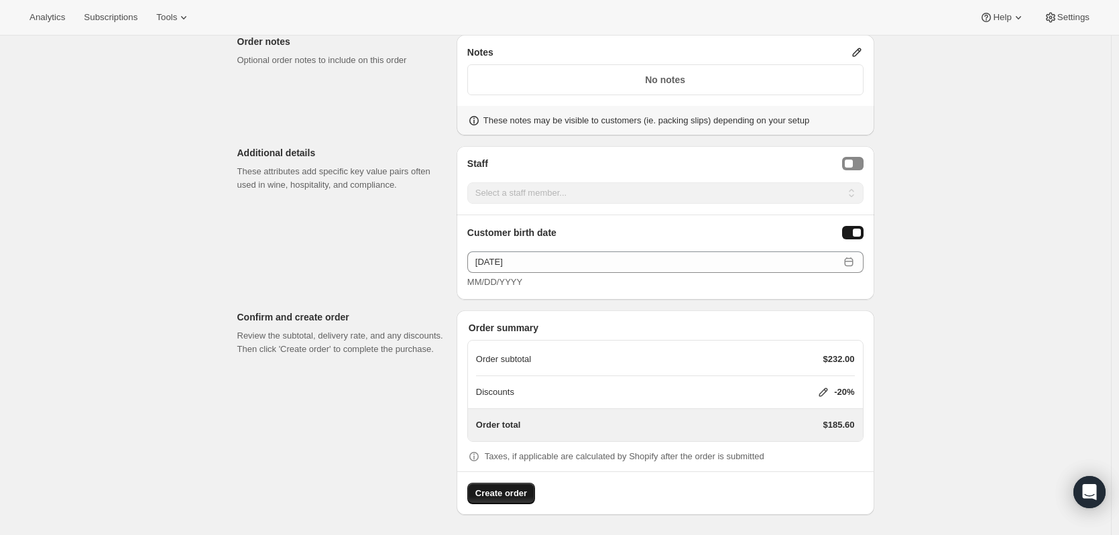
click at [510, 500] on button "Create order" at bounding box center [501, 493] width 68 height 21
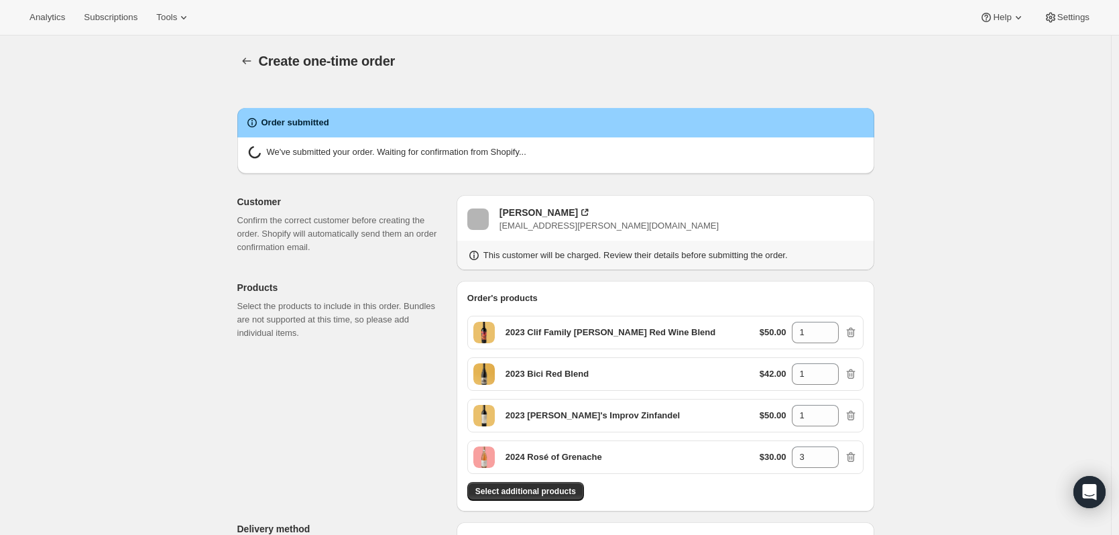
radio input "true"
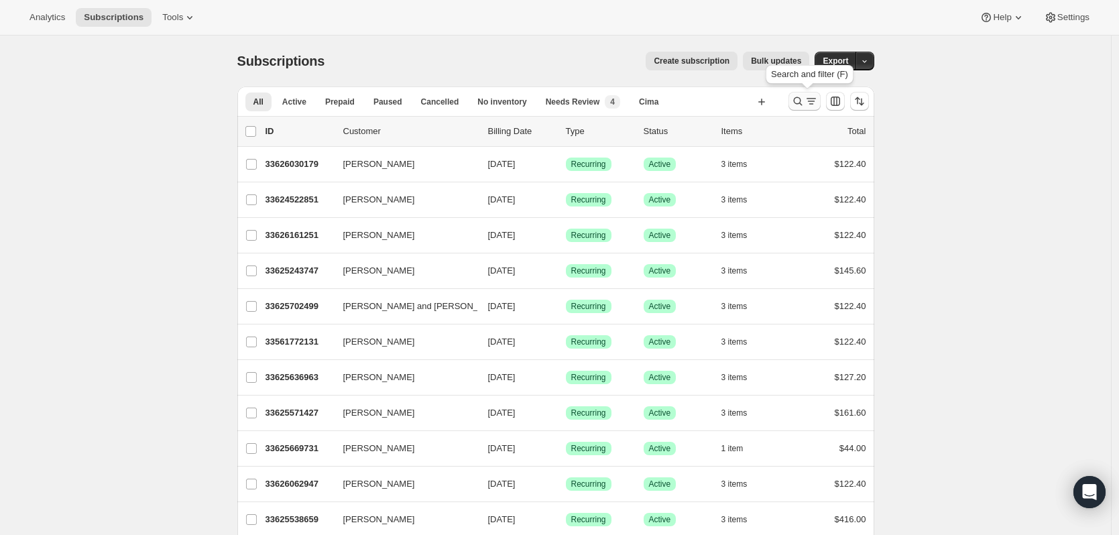
click at [810, 103] on icon "Search and filter results" at bounding box center [811, 101] width 13 height 13
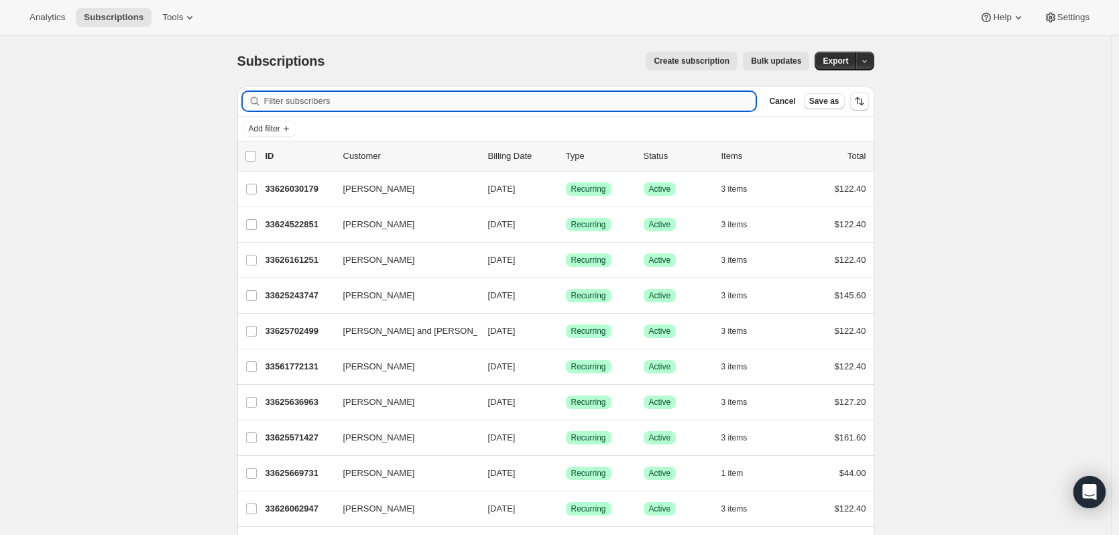
click at [481, 103] on input "Filter subscribers" at bounding box center [510, 101] width 492 height 19
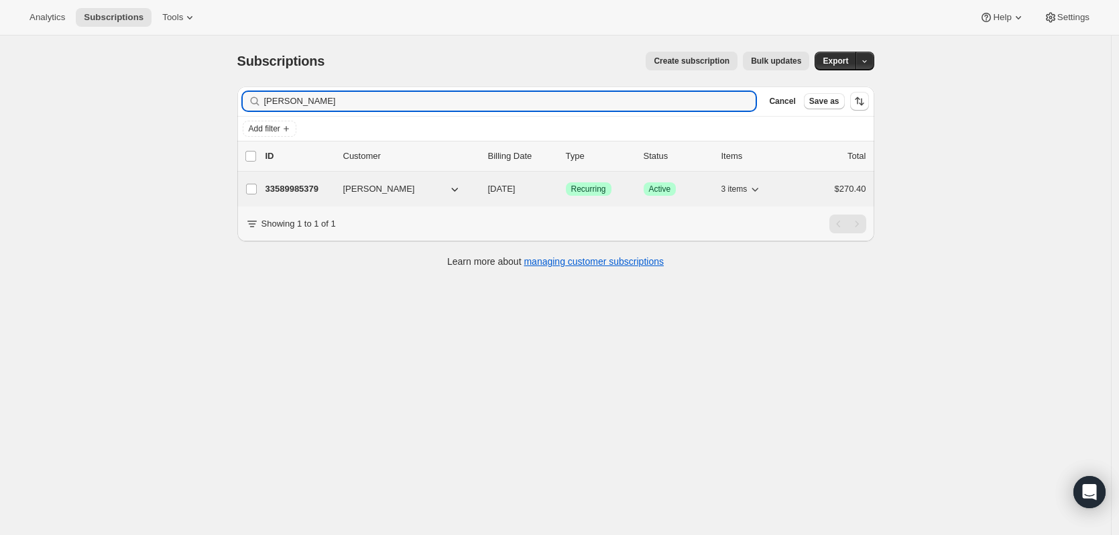
type input "cottrell"
click at [278, 187] on p "33589985379" at bounding box center [299, 188] width 67 height 13
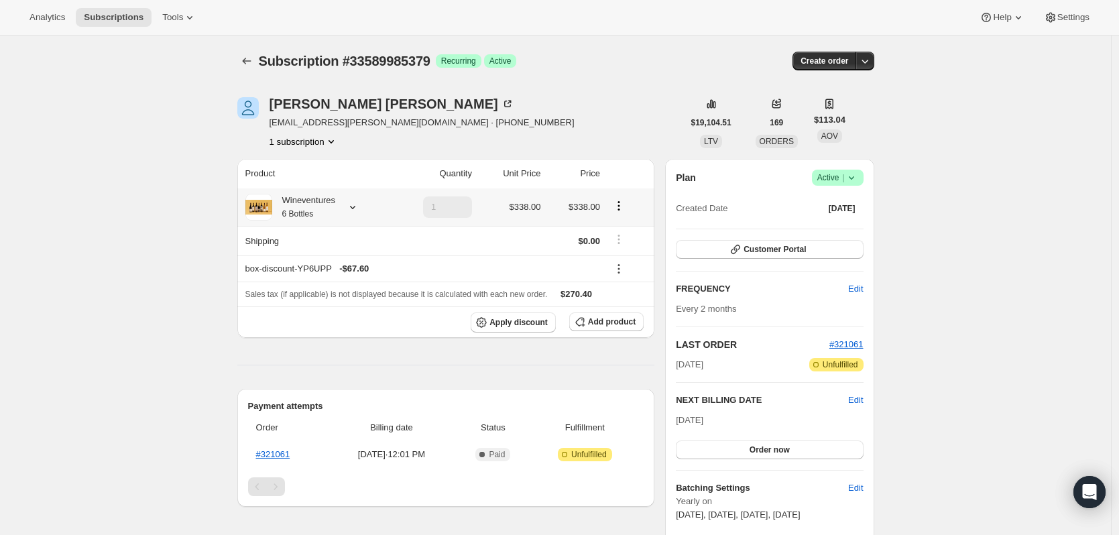
click at [623, 214] on div at bounding box center [627, 208] width 38 height 18
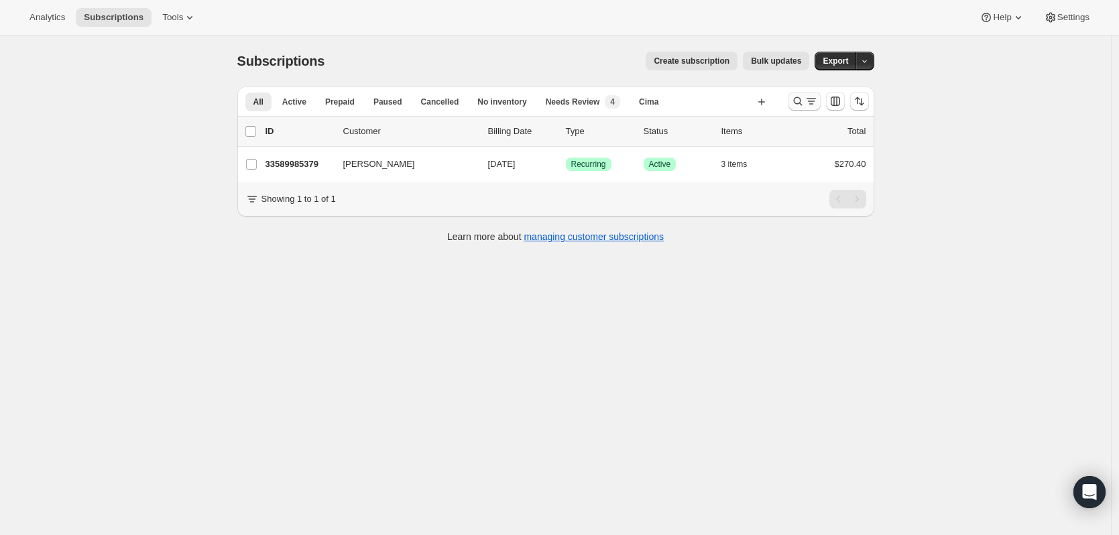
click at [802, 101] on icon "Search and filter results" at bounding box center [797, 101] width 13 height 13
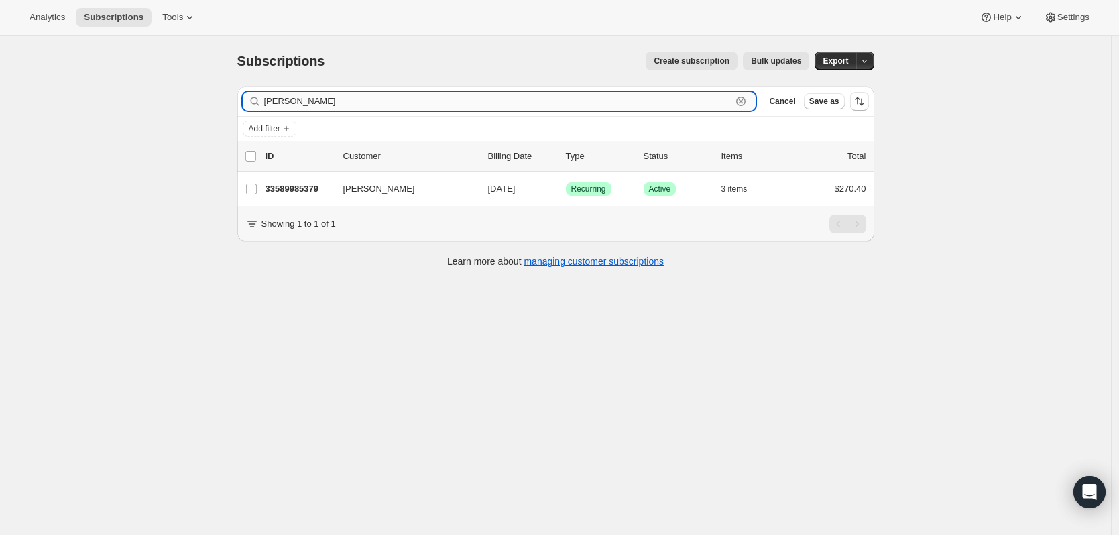
click at [748, 103] on icon "button" at bounding box center [740, 101] width 13 height 13
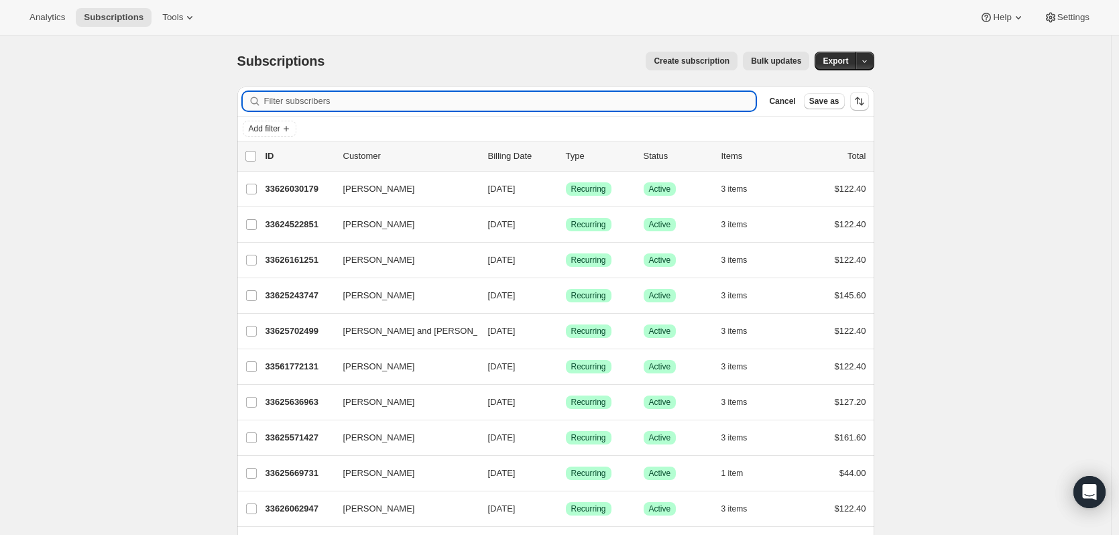
click at [428, 105] on input "Filter subscribers" at bounding box center [510, 101] width 492 height 19
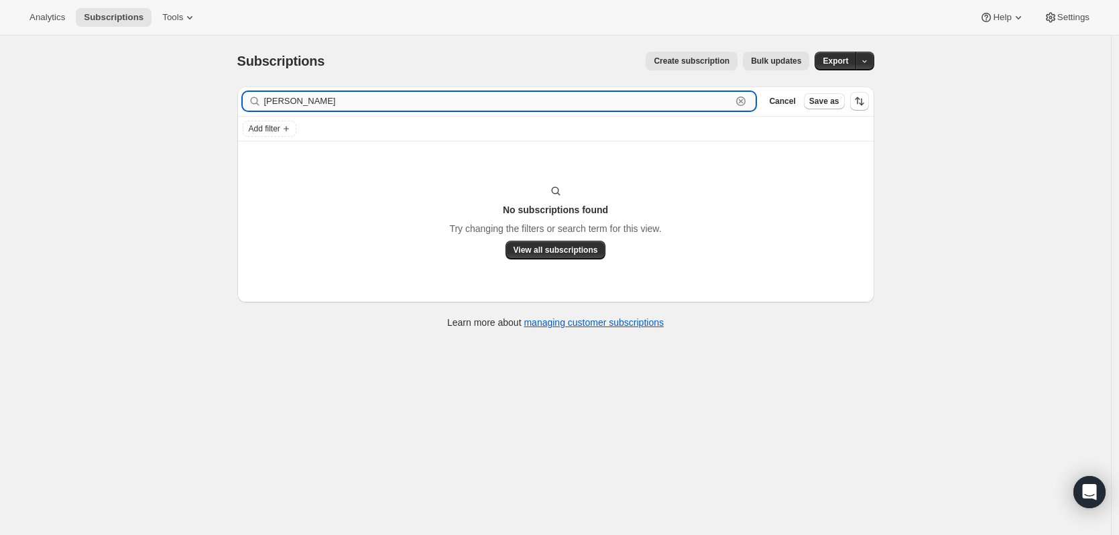
click at [322, 102] on input "[PERSON_NAME]" at bounding box center [498, 101] width 468 height 19
type input "[PERSON_NAME]"
click at [746, 105] on icon "button" at bounding box center [740, 101] width 9 height 9
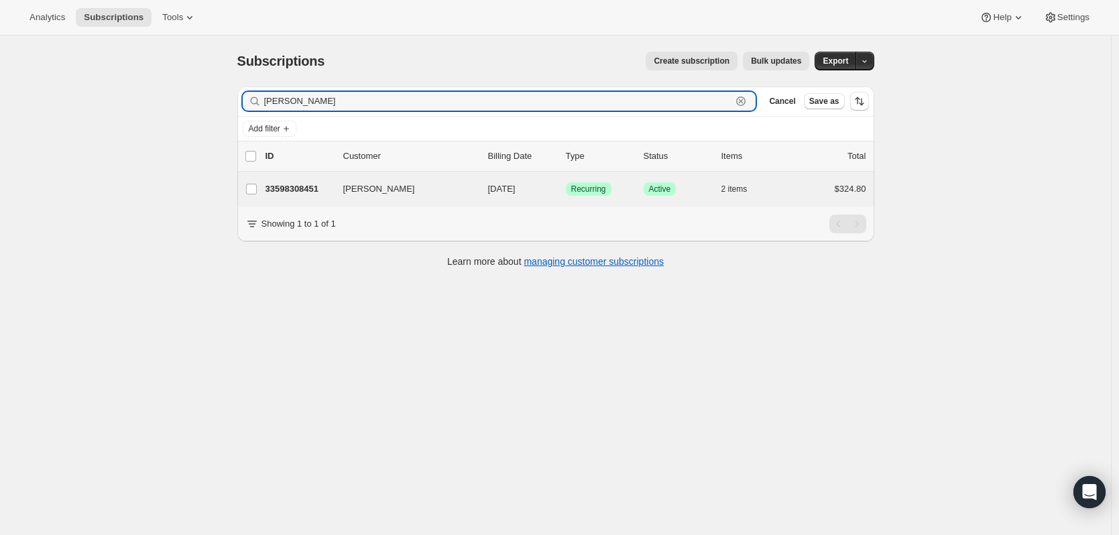
type input "[PERSON_NAME]"
click at [317, 199] on div "[PERSON_NAME] 33598308451 [PERSON_NAME] [DATE] Success Recurring Success Active…" at bounding box center [555, 189] width 637 height 35
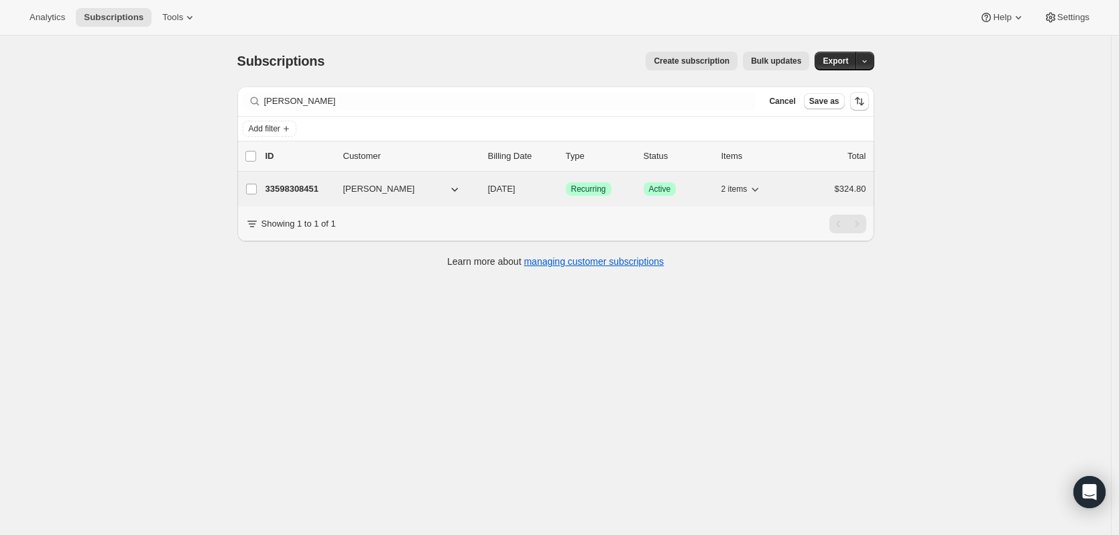
click at [319, 188] on p "33598308451" at bounding box center [299, 188] width 67 height 13
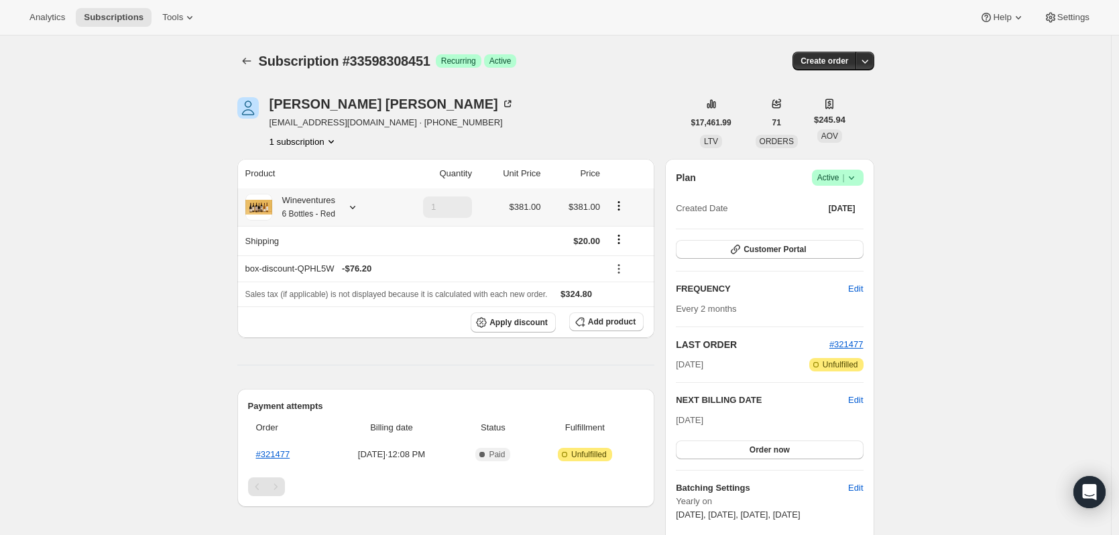
click at [350, 205] on icon at bounding box center [352, 207] width 13 height 13
click at [859, 177] on icon at bounding box center [851, 177] width 13 height 13
click at [277, 453] on link "#321477" at bounding box center [273, 454] width 34 height 10
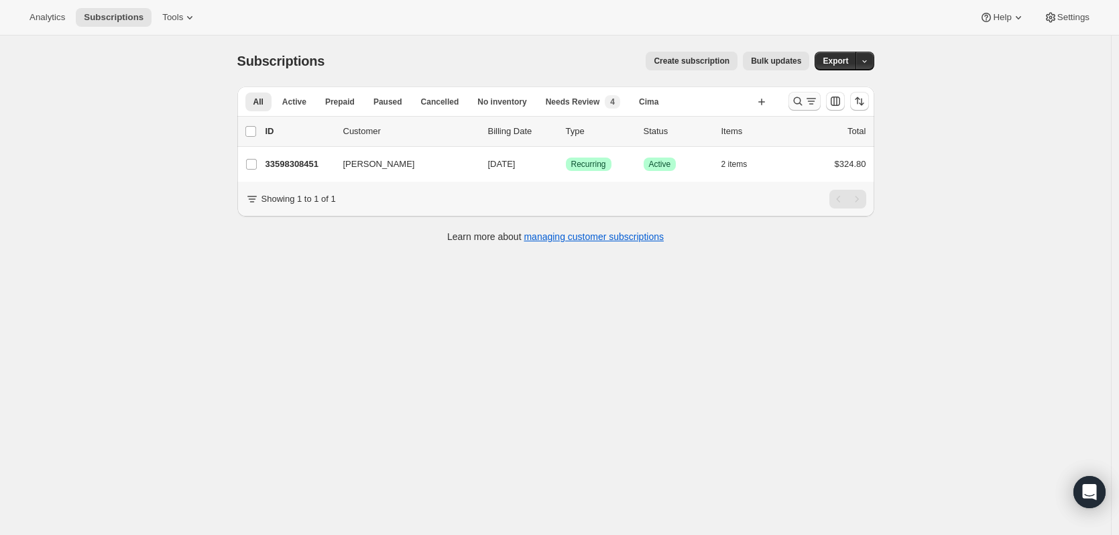
click at [802, 103] on icon "Search and filter results" at bounding box center [797, 101] width 13 height 13
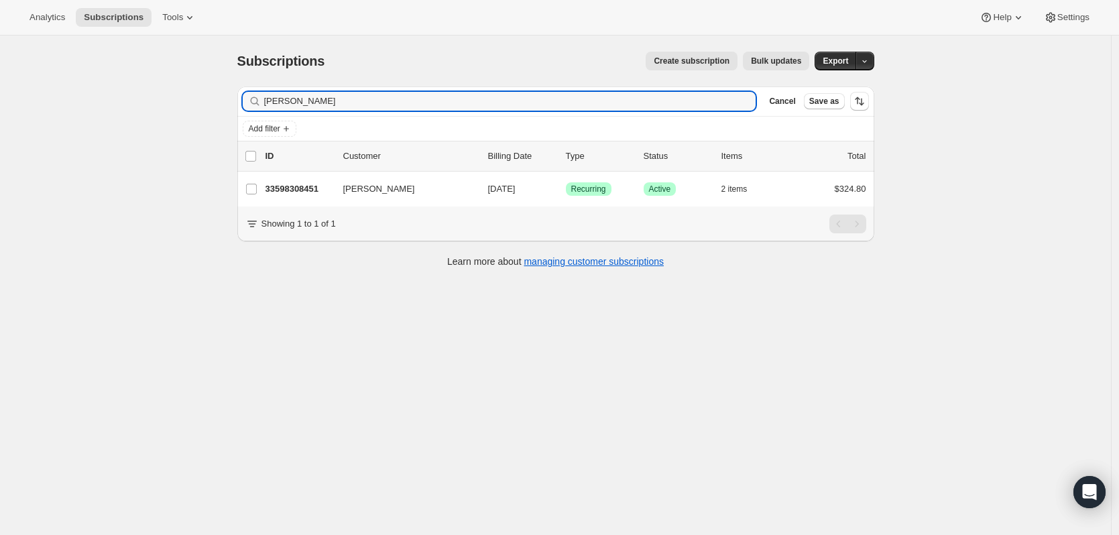
drag, startPoint x: 388, startPoint y: 101, endPoint x: 199, endPoint y: 87, distance: 190.4
click at [199, 87] on div "Subscriptions. This page is ready Subscriptions Create subscription Bulk update…" at bounding box center [555, 303] width 1111 height 535
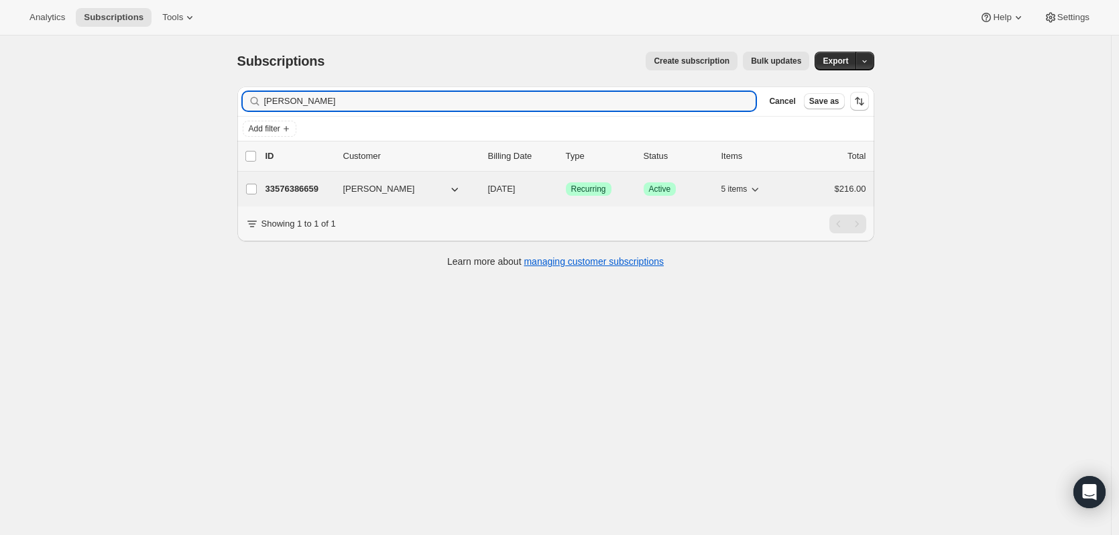
type input "[PERSON_NAME]"
click at [290, 192] on p "33576386659" at bounding box center [299, 188] width 67 height 13
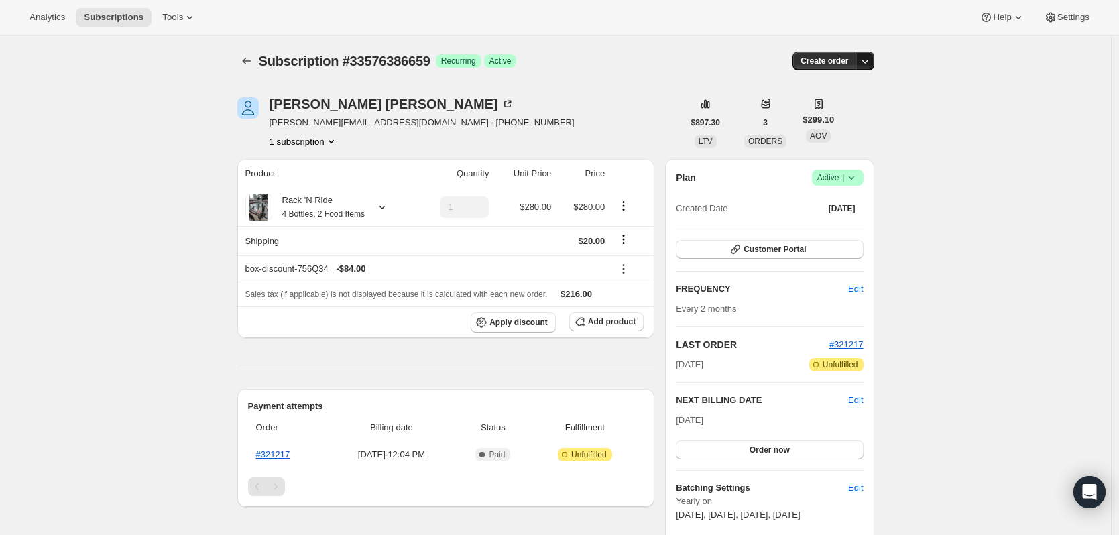
click at [872, 63] on icon "button" at bounding box center [865, 60] width 13 height 13
drag, startPoint x: 987, startPoint y: 127, endPoint x: 1058, endPoint y: 125, distance: 71.8
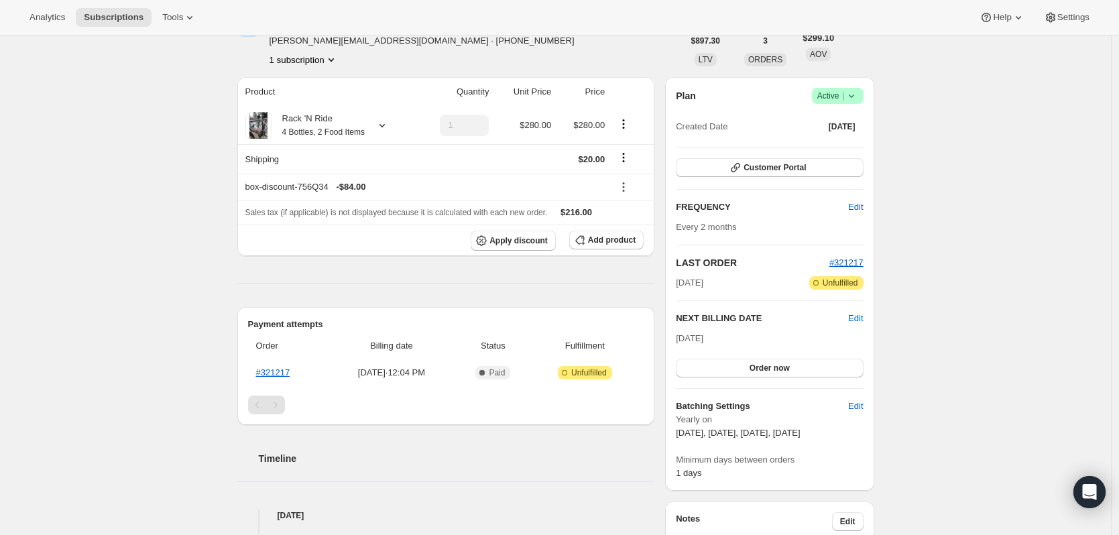
scroll to position [201, 0]
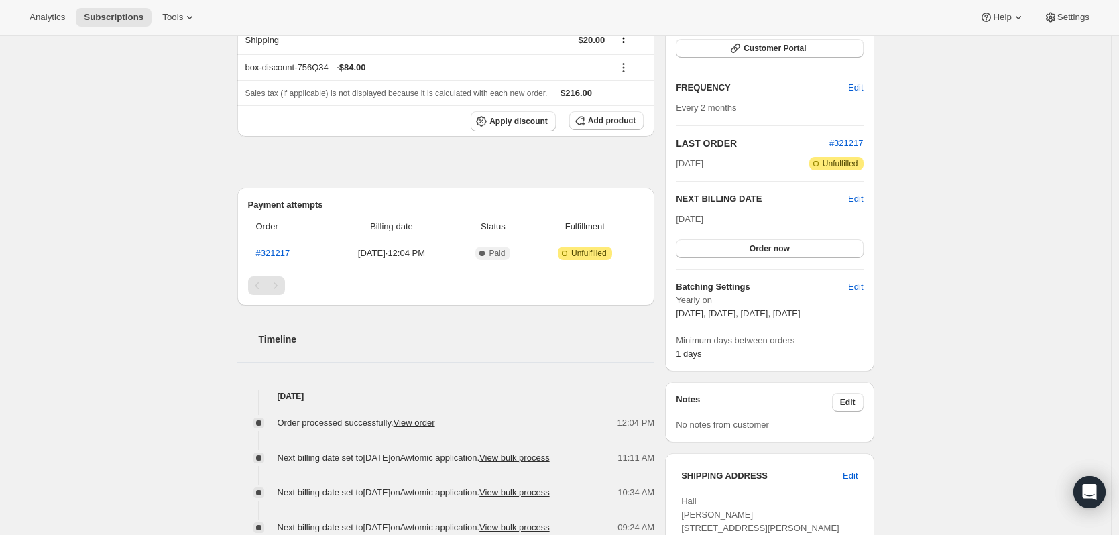
click at [800, 313] on span "[DATE], [DATE], [DATE], [DATE]" at bounding box center [738, 314] width 124 height 10
click at [800, 312] on span "[DATE], [DATE], [DATE], [DATE]" at bounding box center [738, 314] width 124 height 10
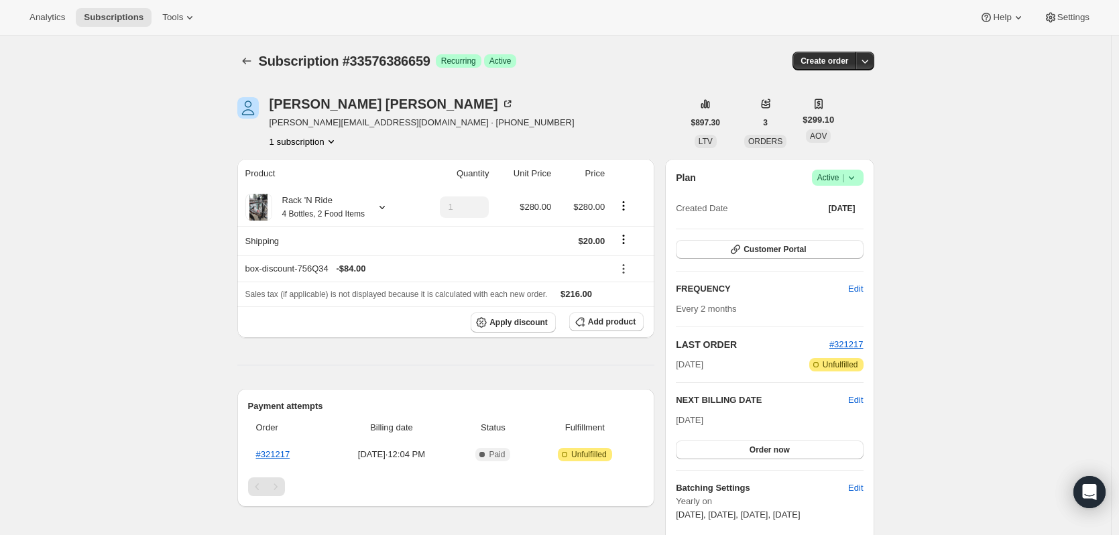
scroll to position [268, 0]
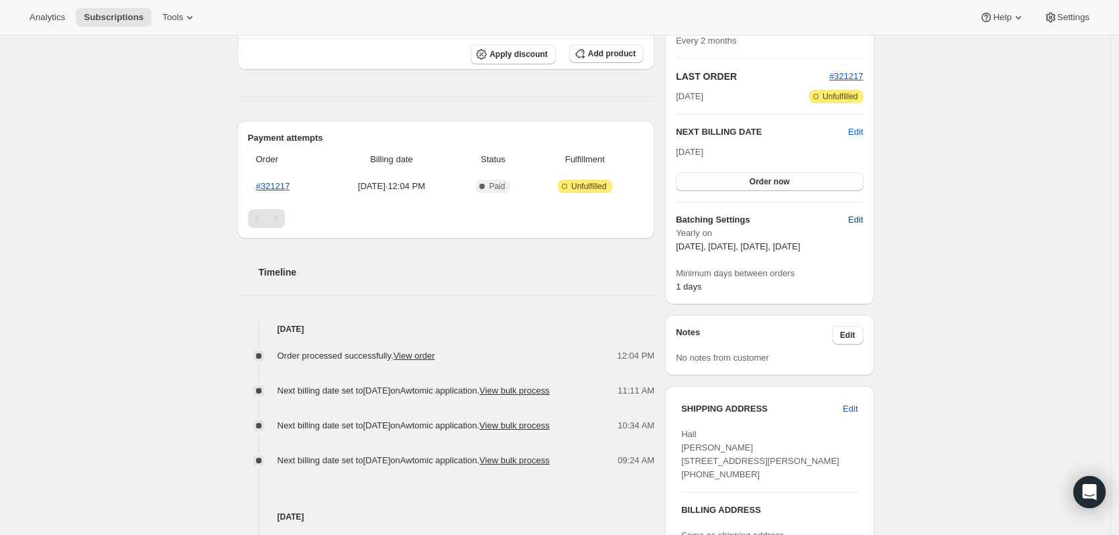
click at [851, 225] on button "Edit" at bounding box center [855, 219] width 31 height 21
select select "YEARDAY"
select select "9"
select select "17"
select select "11"
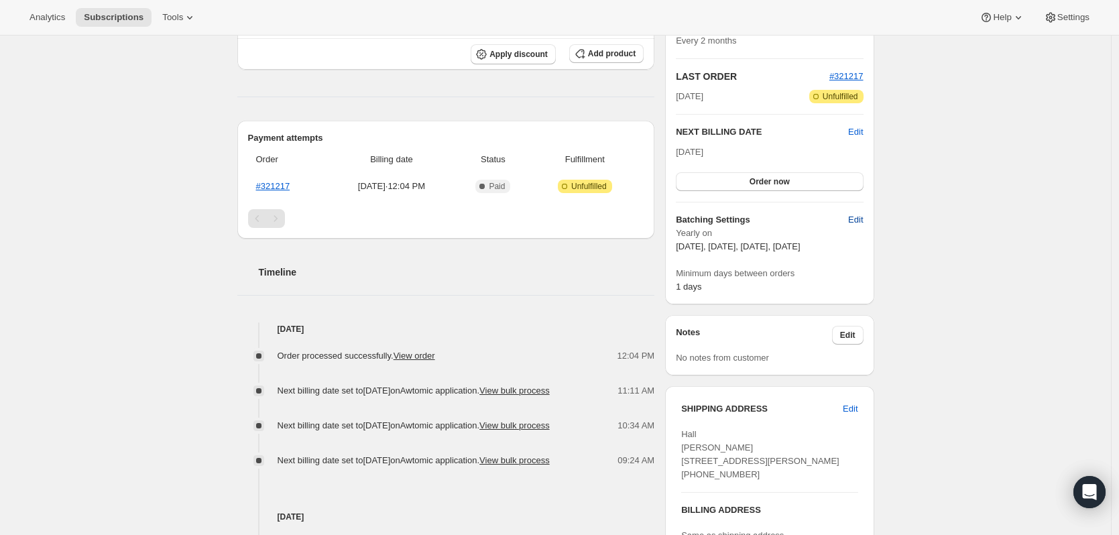
select select "5"
select select "2"
select select "4"
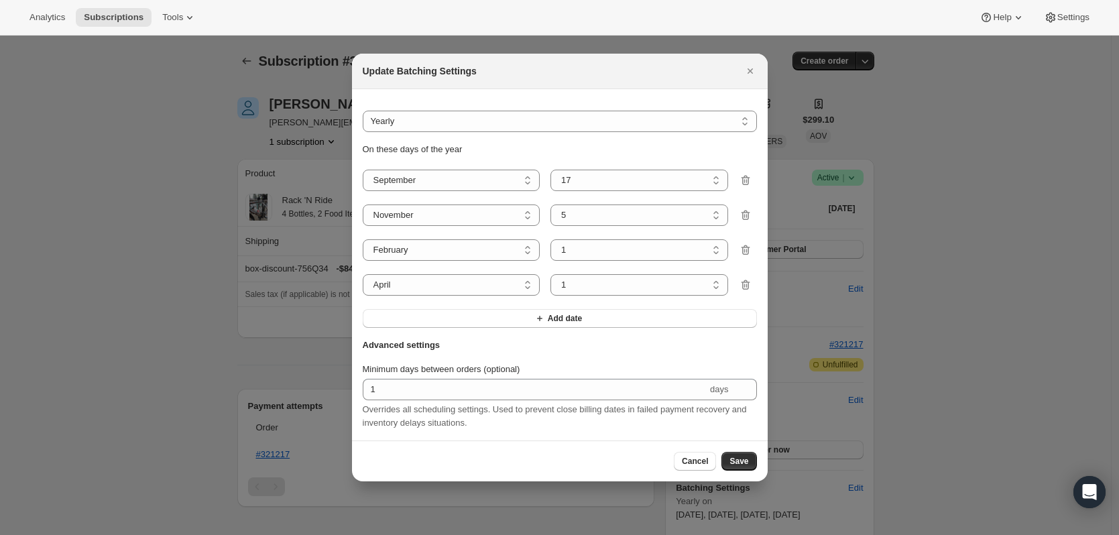
scroll to position [0, 0]
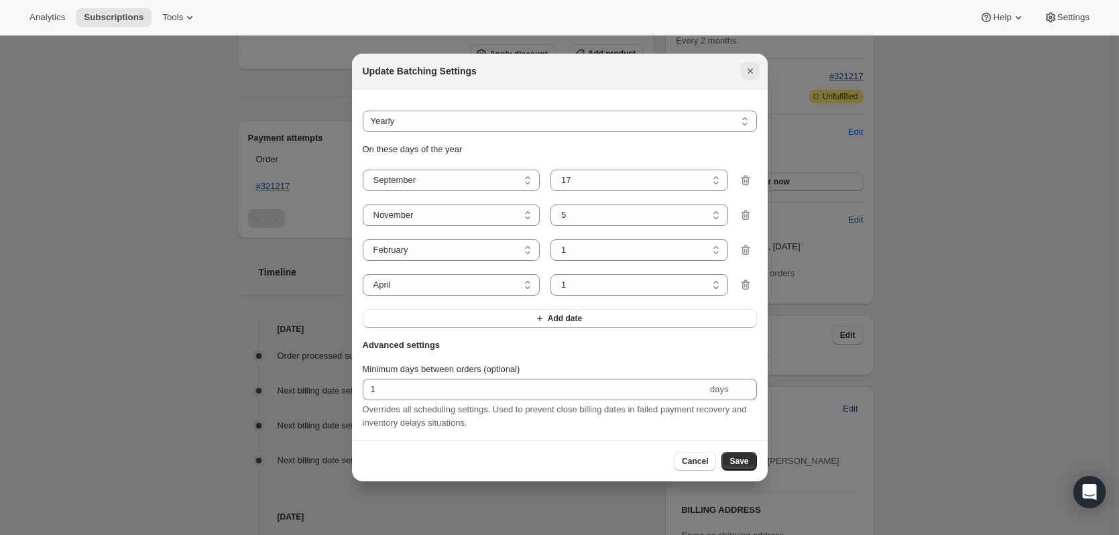
click at [744, 64] on icon "Close" at bounding box center [750, 70] width 13 height 13
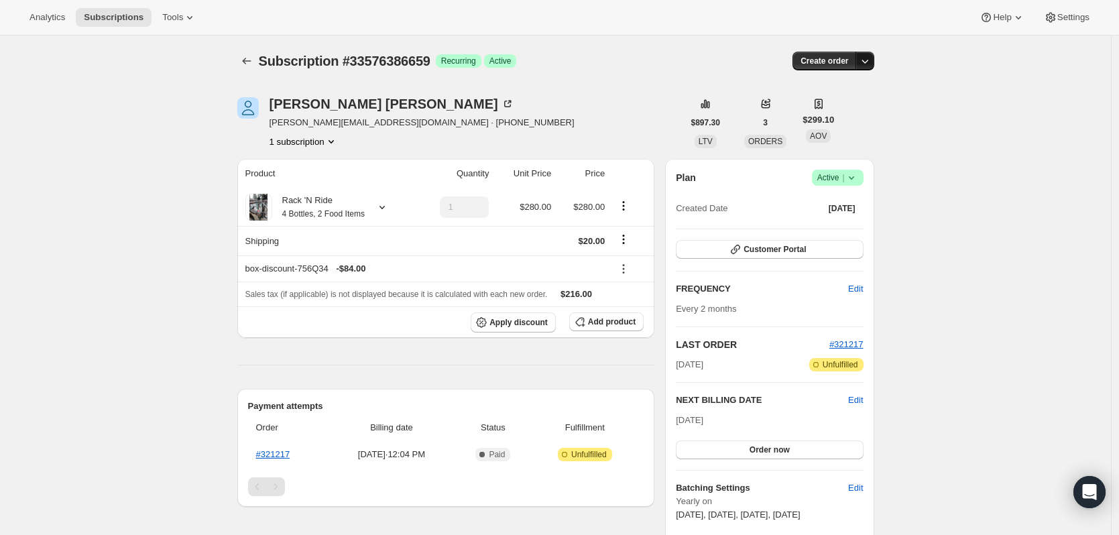
click at [869, 65] on icon "button" at bounding box center [865, 60] width 13 height 13
click at [869, 64] on icon "button" at bounding box center [865, 60] width 13 height 13
click at [871, 338] on div "Plan Success Active | Created Date [DATE] Customer Portal FREQUENCY Edit Every …" at bounding box center [769, 366] width 209 height 414
click at [655, 365] on hr at bounding box center [446, 365] width 418 height 1
drag, startPoint x: 660, startPoint y: 364, endPoint x: 635, endPoint y: 362, distance: 24.9
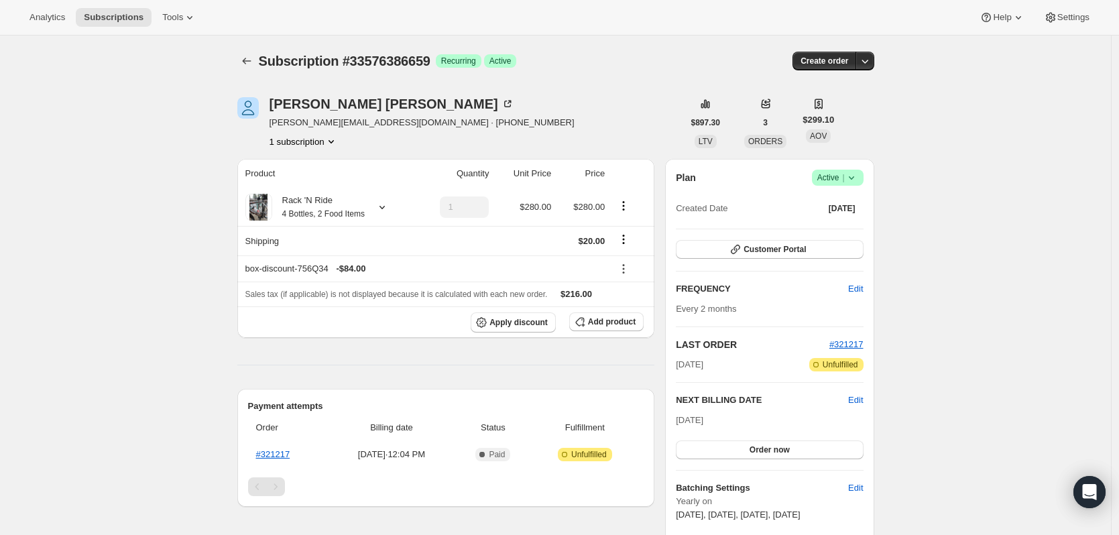
click at [504, 107] on icon at bounding box center [507, 104] width 7 height 7
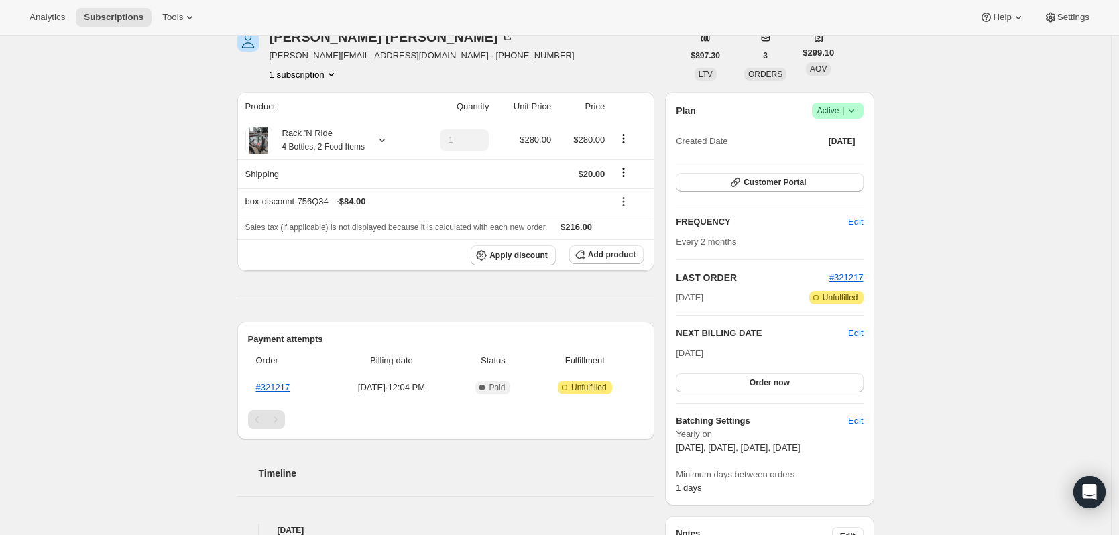
scroll to position [268, 0]
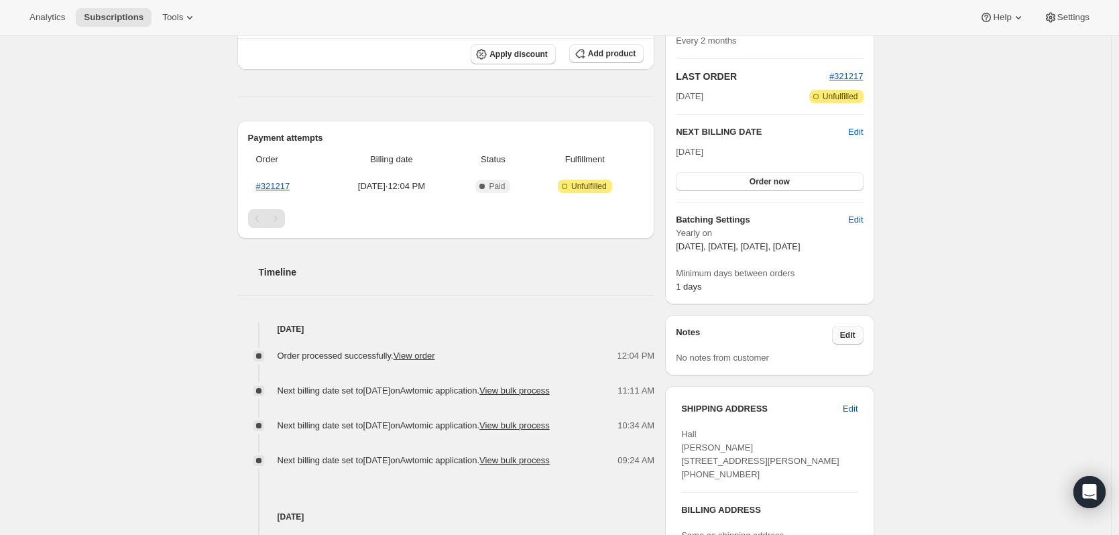
click at [860, 333] on button "Edit" at bounding box center [848, 335] width 32 height 19
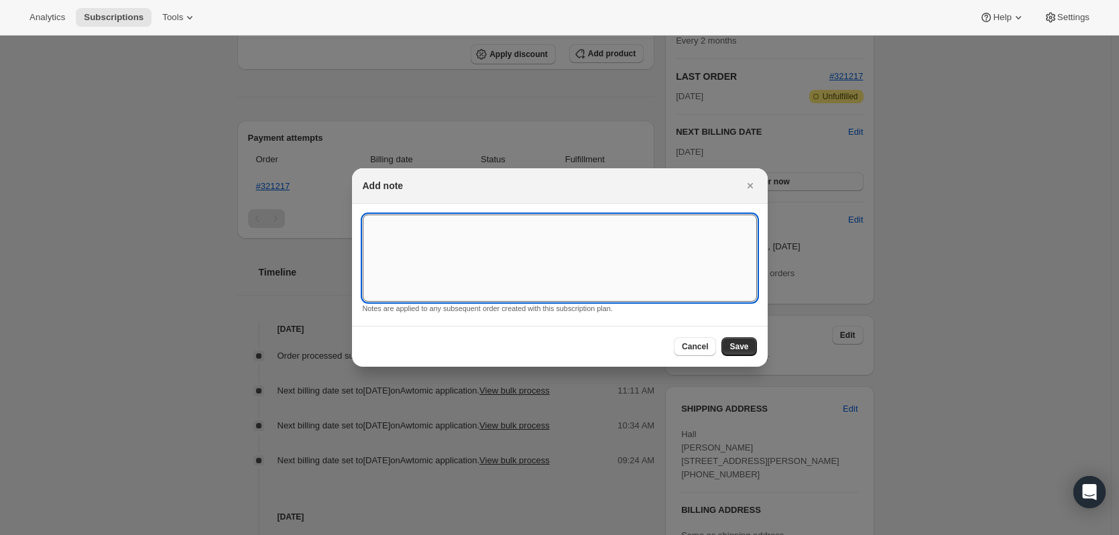
click at [555, 242] on textarea ":r12q:" at bounding box center [560, 258] width 394 height 87
type textarea "Request reds only!"
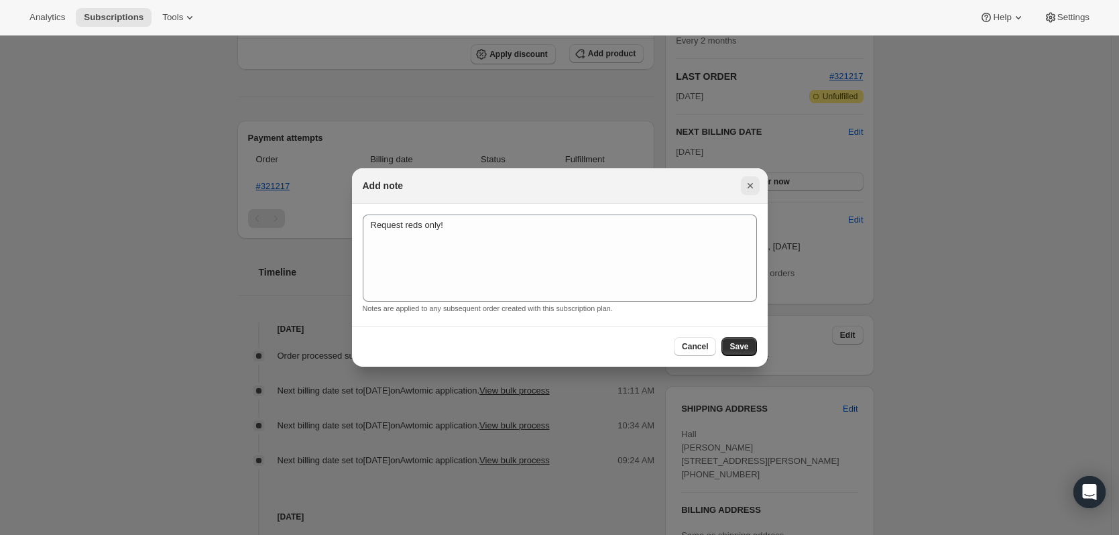
click at [756, 180] on icon "Close" at bounding box center [750, 185] width 13 height 13
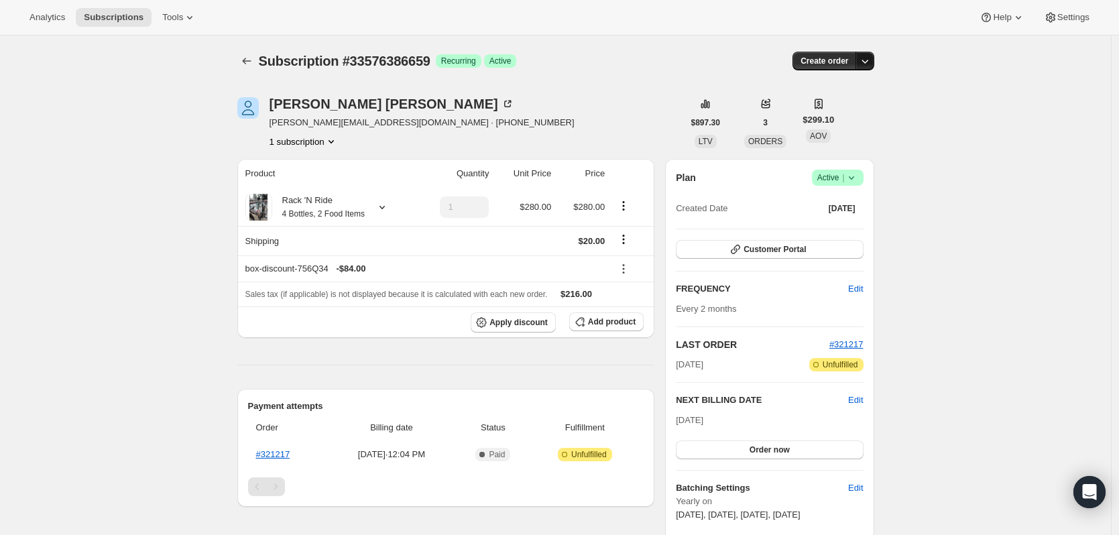
click at [867, 68] on button "button" at bounding box center [865, 61] width 19 height 19
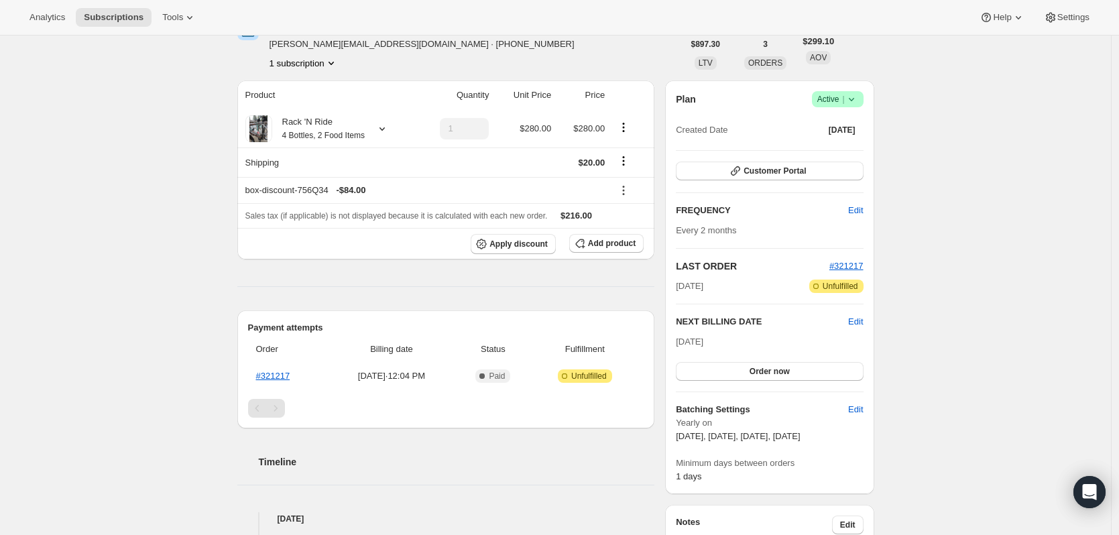
scroll to position [201, 0]
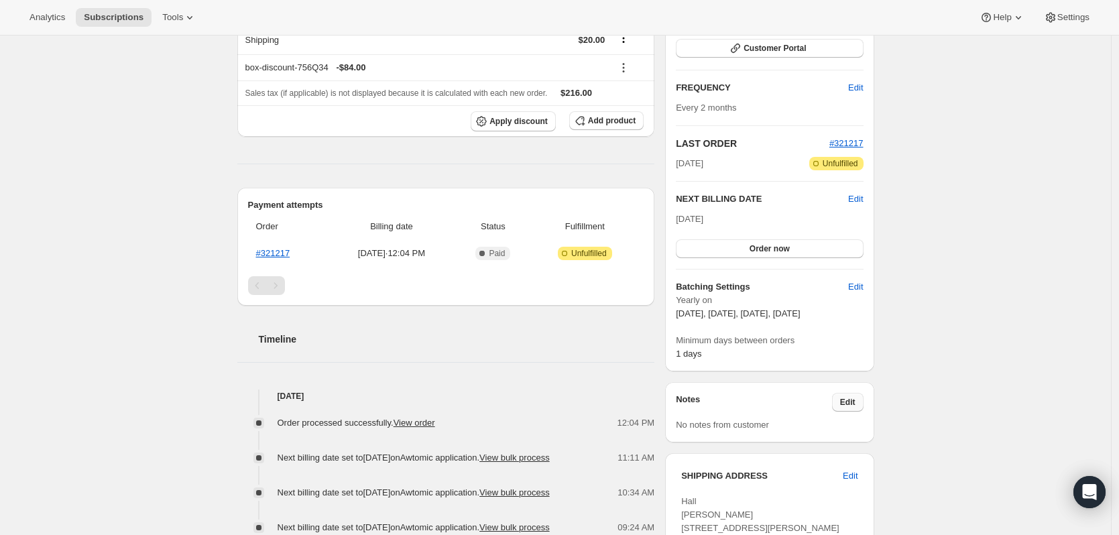
click at [845, 404] on span "Edit" at bounding box center [847, 402] width 15 height 11
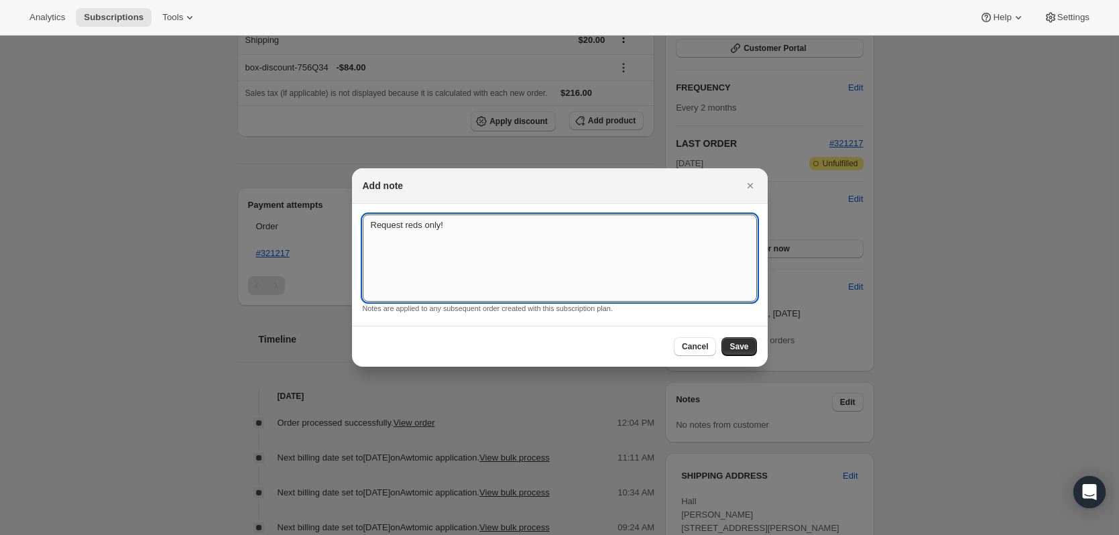
click at [395, 237] on textarea "Request reds only!" at bounding box center [560, 258] width 394 height 87
click at [562, 252] on textarea "Request reds only!" at bounding box center [560, 258] width 394 height 87
click at [399, 225] on textarea "Request reds only." at bounding box center [560, 258] width 394 height 87
click at [401, 231] on textarea "Request reds only." at bounding box center [560, 258] width 394 height 87
type textarea "Requesting reds only."
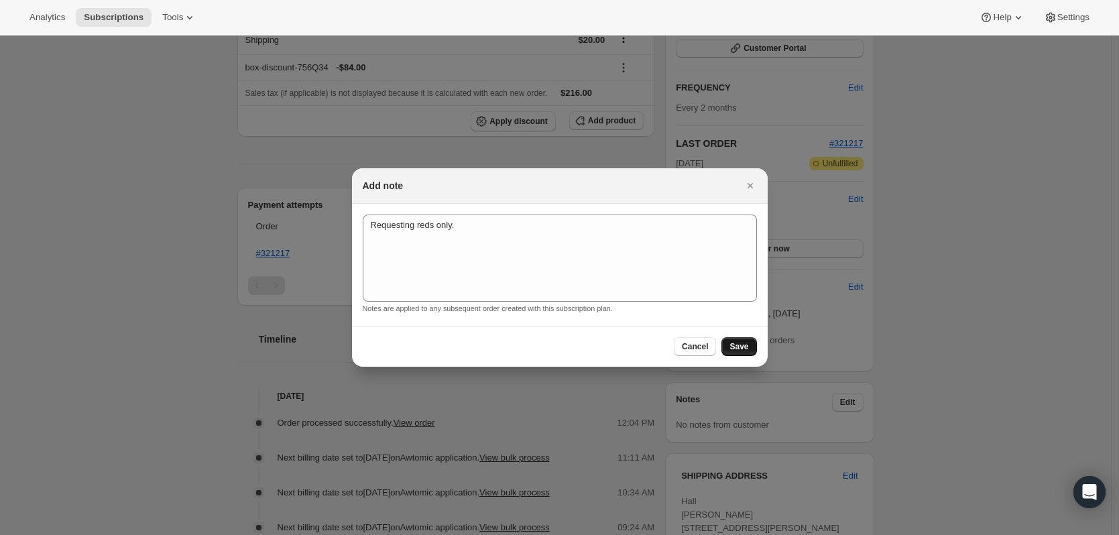
click at [726, 343] on button "Save" at bounding box center [739, 346] width 35 height 19
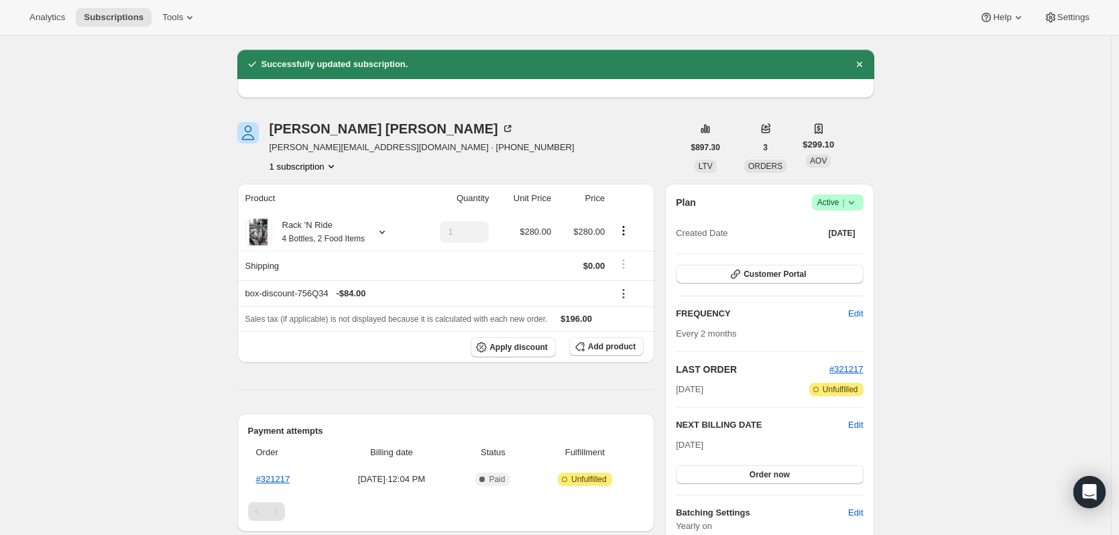
scroll to position [0, 0]
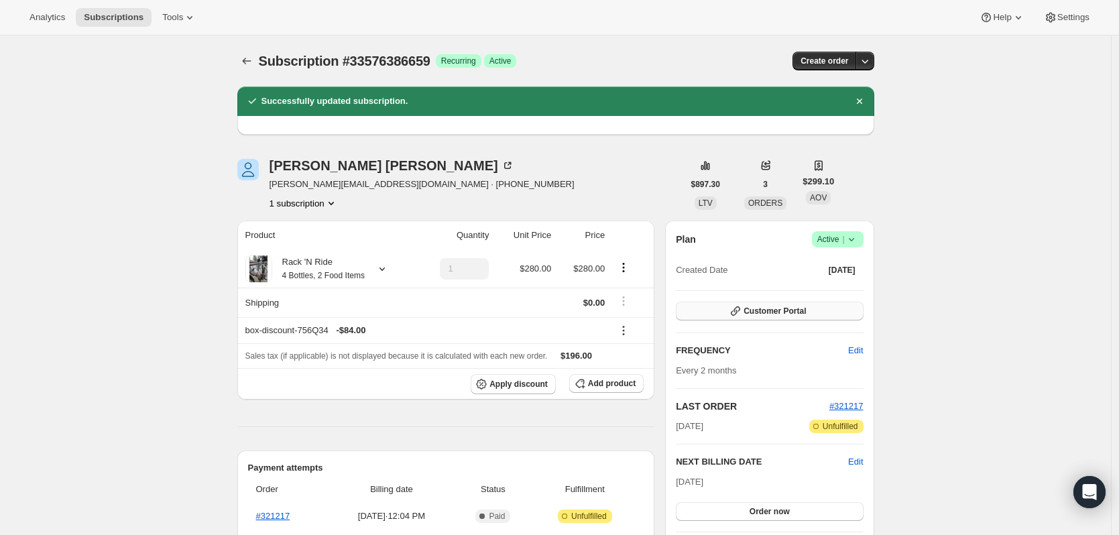
click at [810, 315] on button "Customer Portal" at bounding box center [769, 311] width 187 height 19
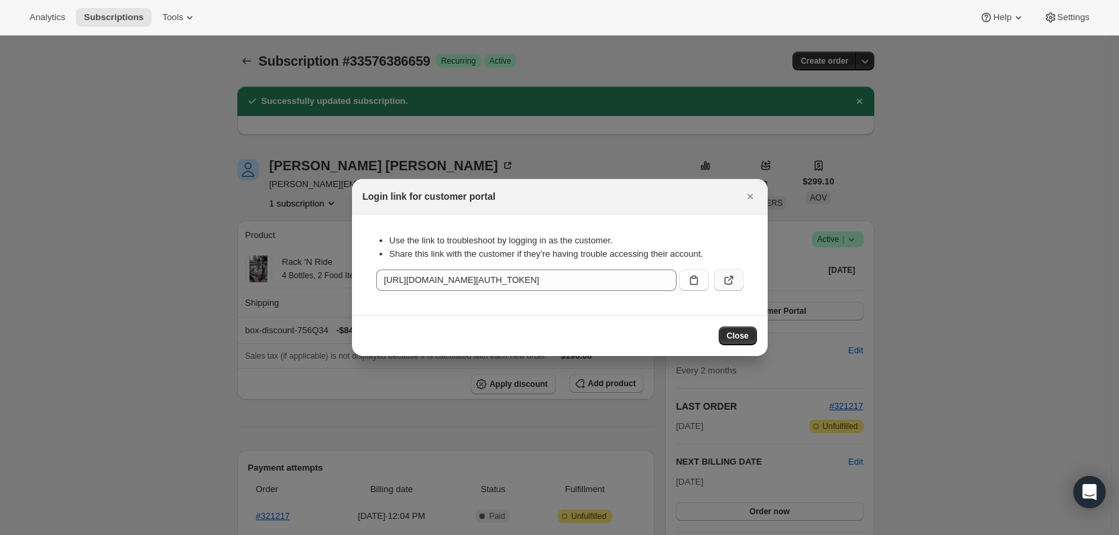
click at [730, 278] on icon ":r17s:" at bounding box center [728, 280] width 13 height 13
click at [757, 194] on button "Close" at bounding box center [750, 196] width 19 height 19
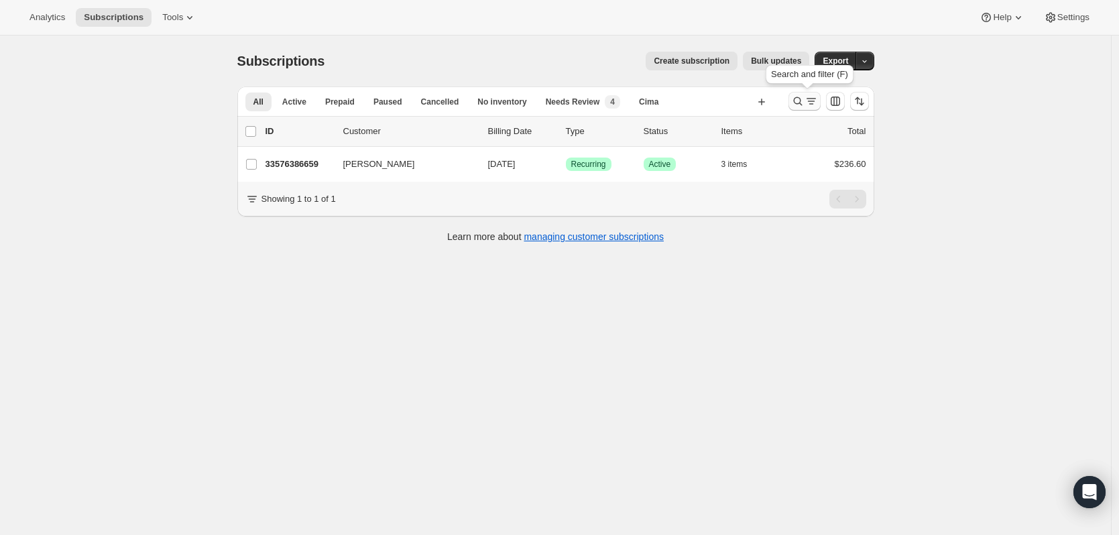
click at [809, 105] on icon "Search and filter results" at bounding box center [811, 101] width 13 height 13
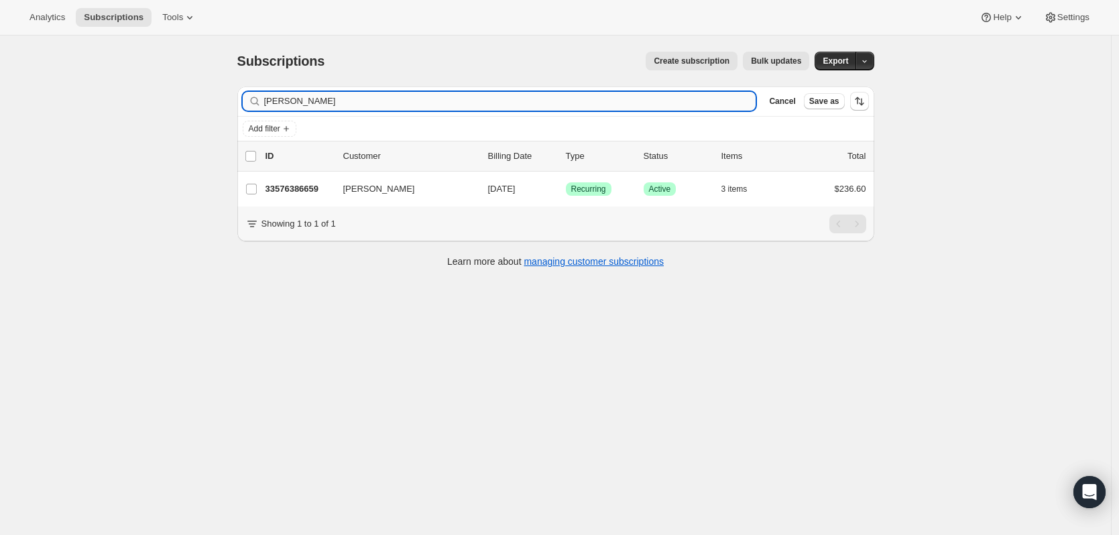
click at [535, 110] on input "[PERSON_NAME]" at bounding box center [510, 101] width 492 height 19
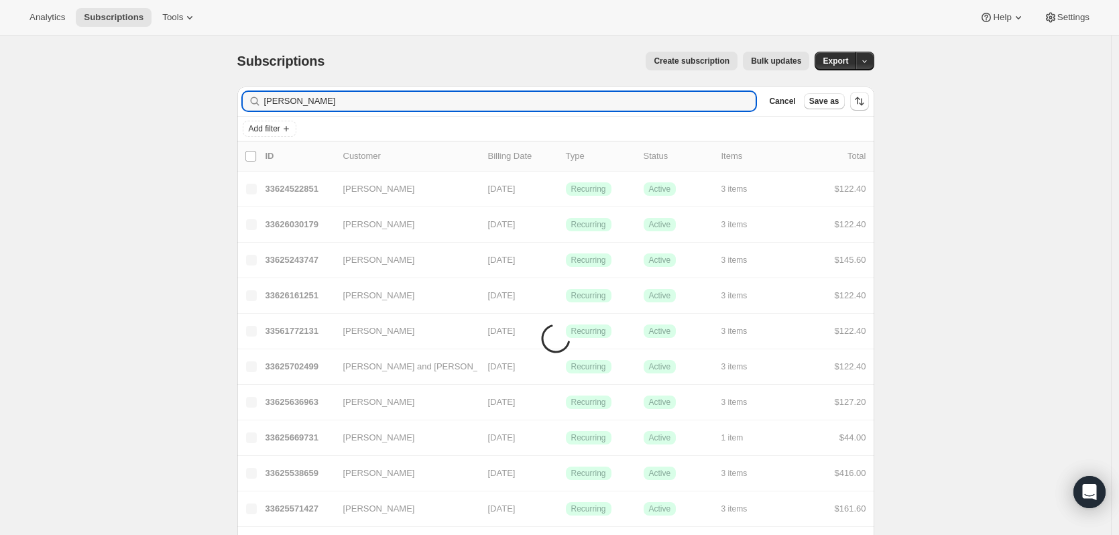
type input "[PERSON_NAME]"
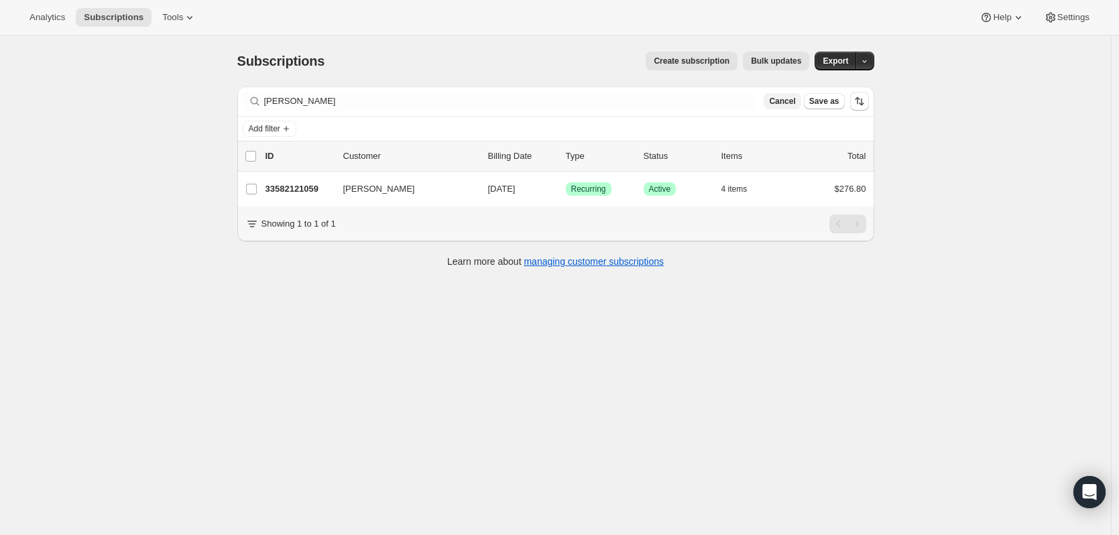
click at [785, 103] on span "Cancel" at bounding box center [782, 101] width 26 height 11
